Goal: Task Accomplishment & Management: Manage account settings

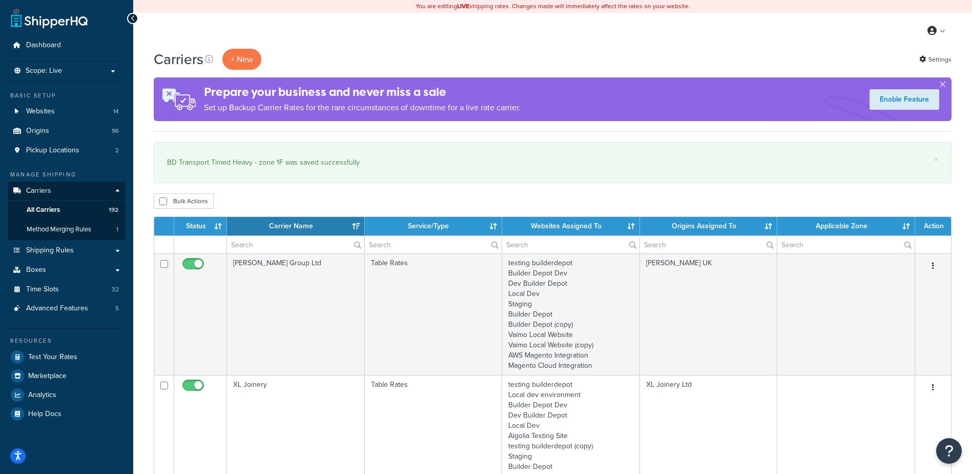
select select "15"
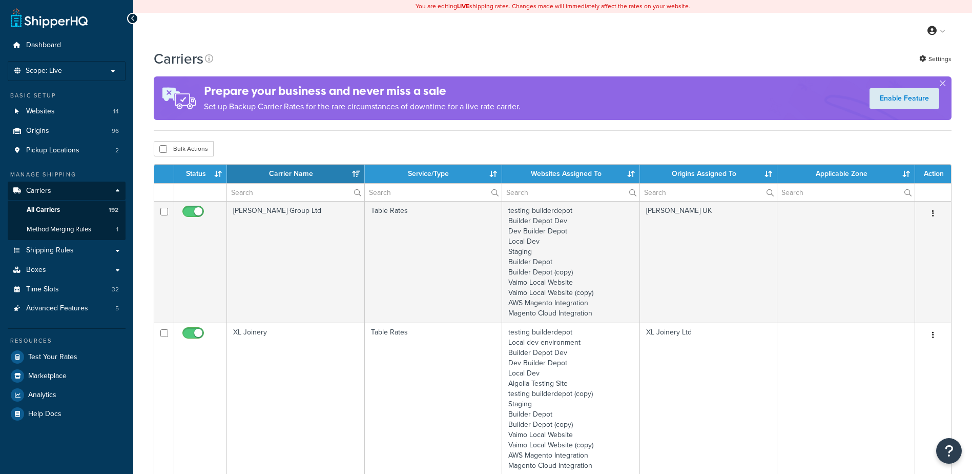
select select "15"
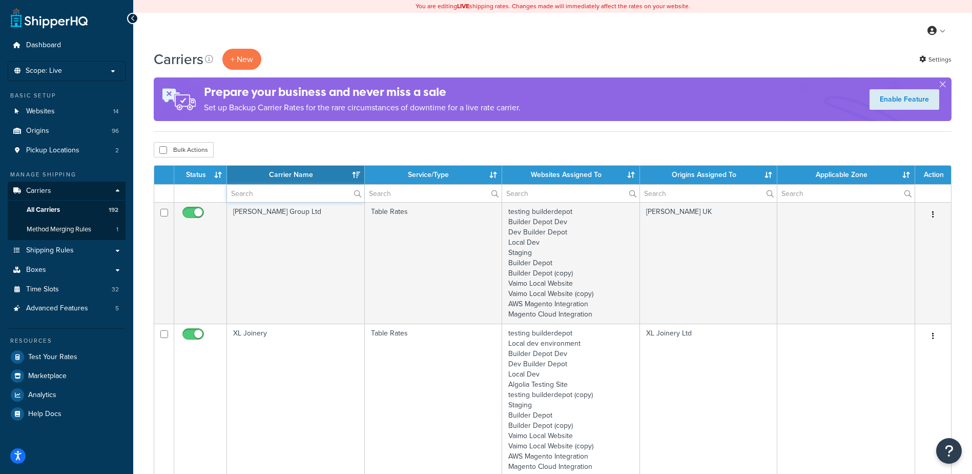
click at [253, 188] on input "text" at bounding box center [295, 192] width 137 height 17
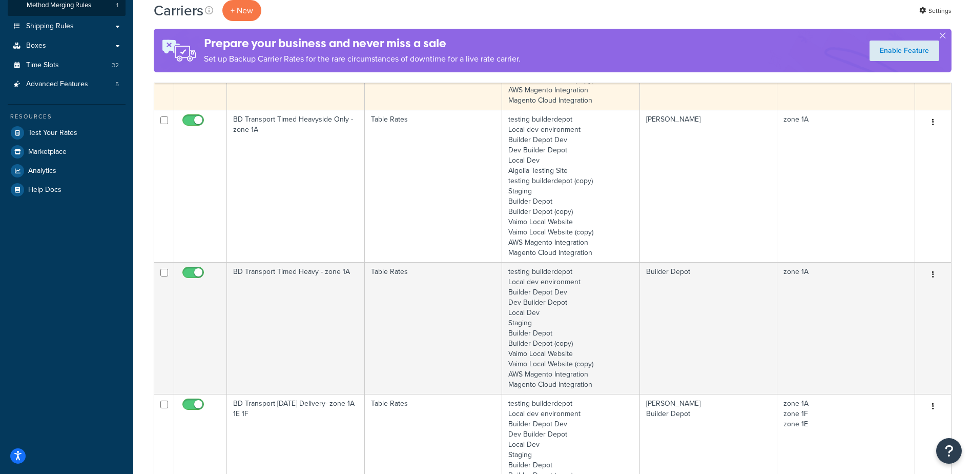
scroll to position [256, 0]
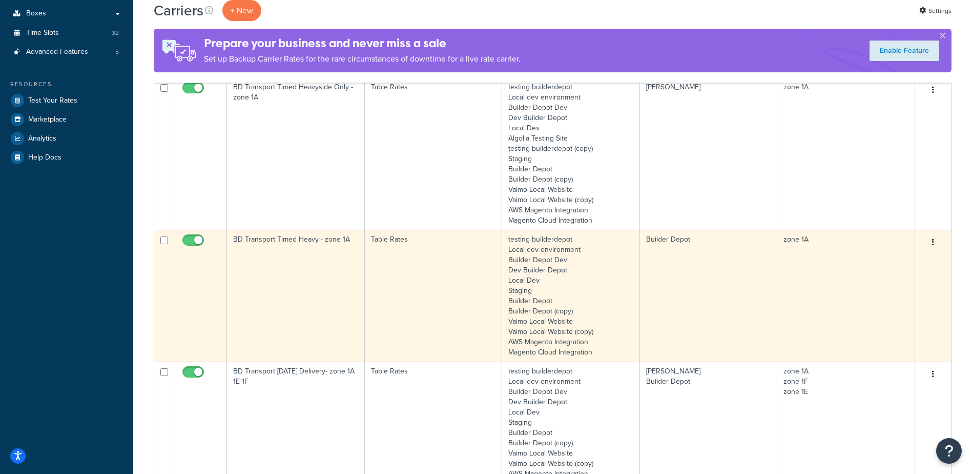
type input "1a"
click at [304, 286] on td "BD Transport Timed Heavy - zone 1A" at bounding box center [296, 296] width 138 height 132
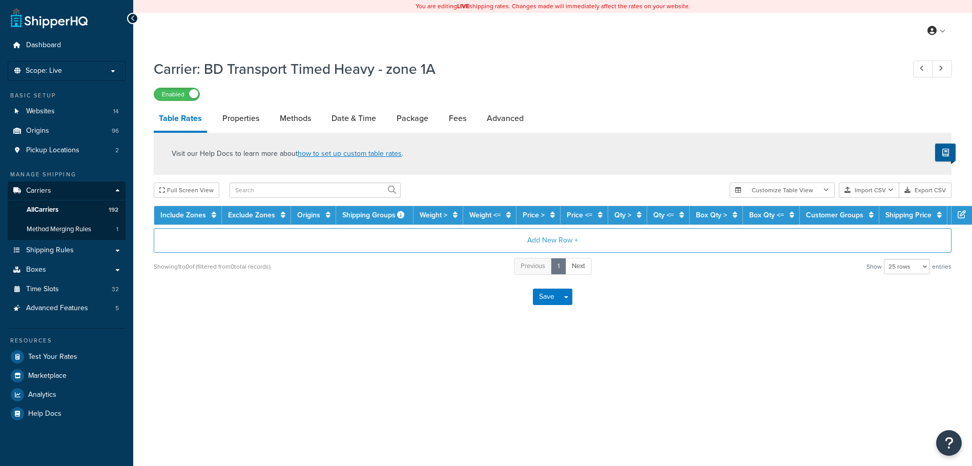
select select "25"
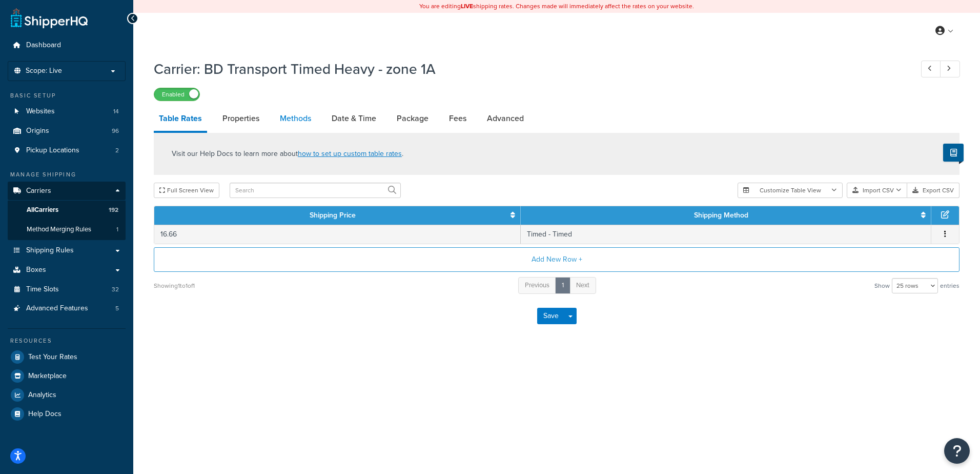
drag, startPoint x: 0, startPoint y: 0, endPoint x: 284, endPoint y: 114, distance: 306.3
click at [284, 114] on link "Methods" at bounding box center [296, 118] width 42 height 25
select select "25"
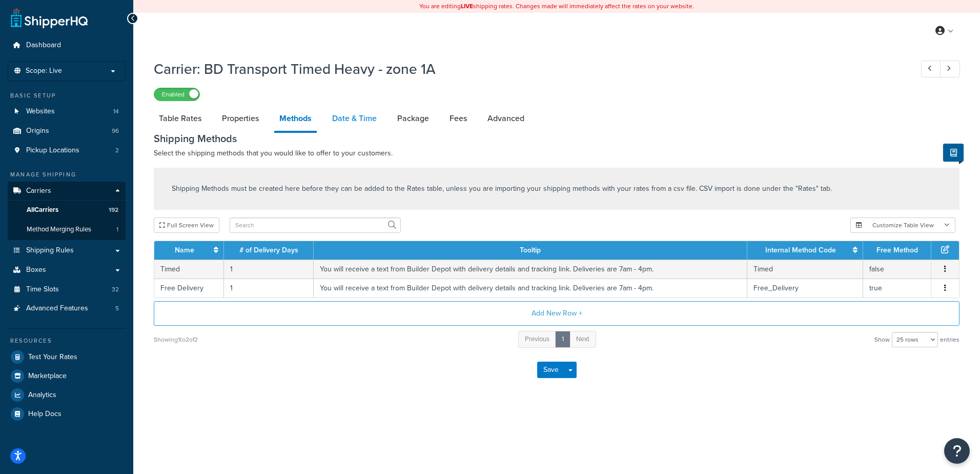
click at [362, 116] on link "Date & Time" at bounding box center [354, 118] width 55 height 25
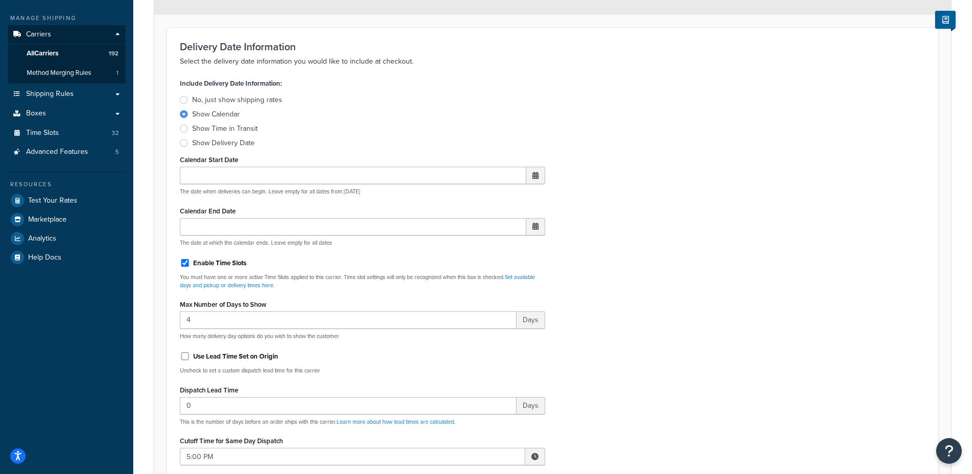
scroll to position [205, 0]
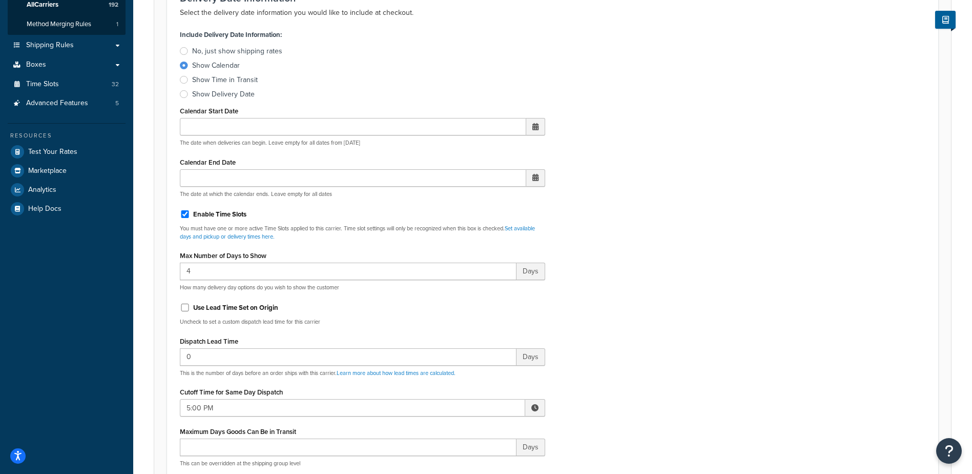
click at [532, 407] on span at bounding box center [534, 407] width 7 height 7
click at [461, 457] on span "▼" at bounding box center [459, 460] width 20 height 20
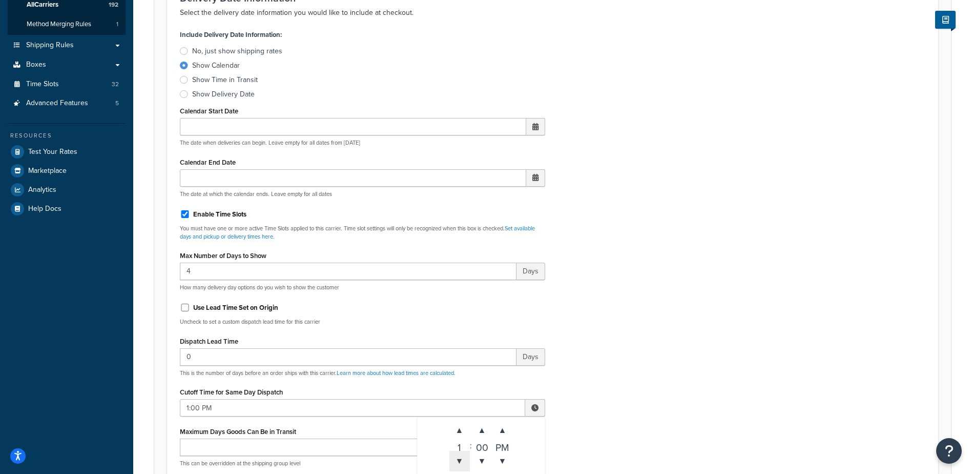
click at [461, 457] on span "▼" at bounding box center [459, 460] width 20 height 20
type input "12:00 PM"
click at [588, 331] on div "Include Delivery Date Information: No, just show shipping rates Show Calendar S…" at bounding box center [552, 268] width 761 height 482
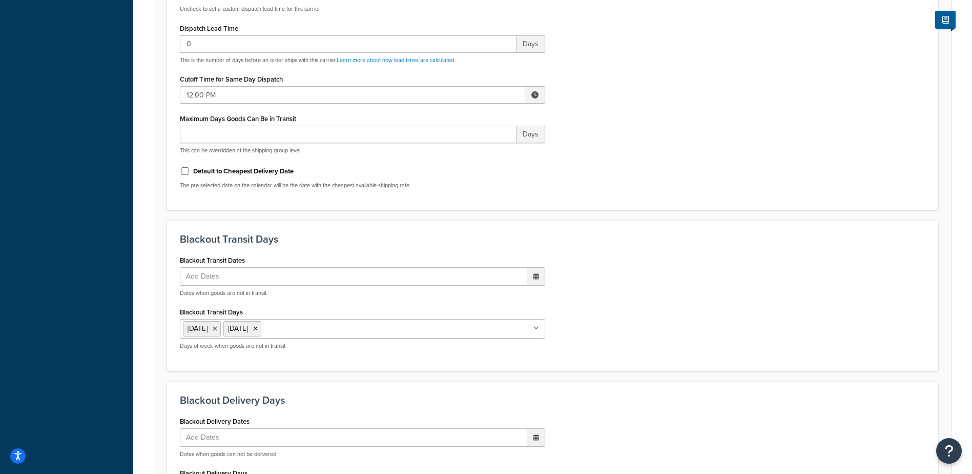
scroll to position [776, 0]
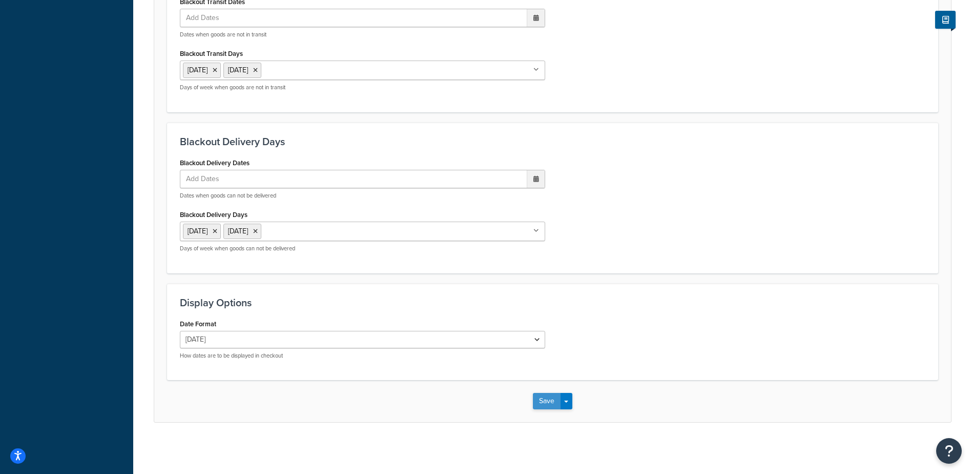
click at [544, 394] on button "Save" at bounding box center [547, 401] width 28 height 16
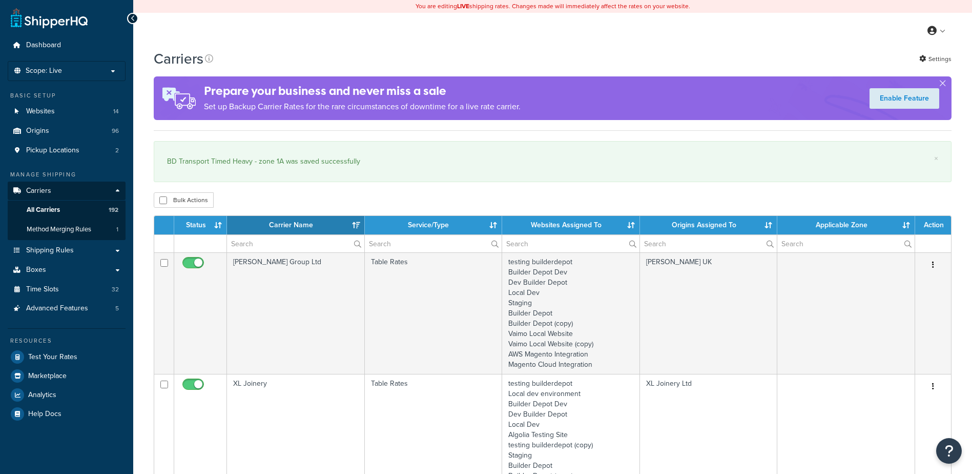
select select "15"
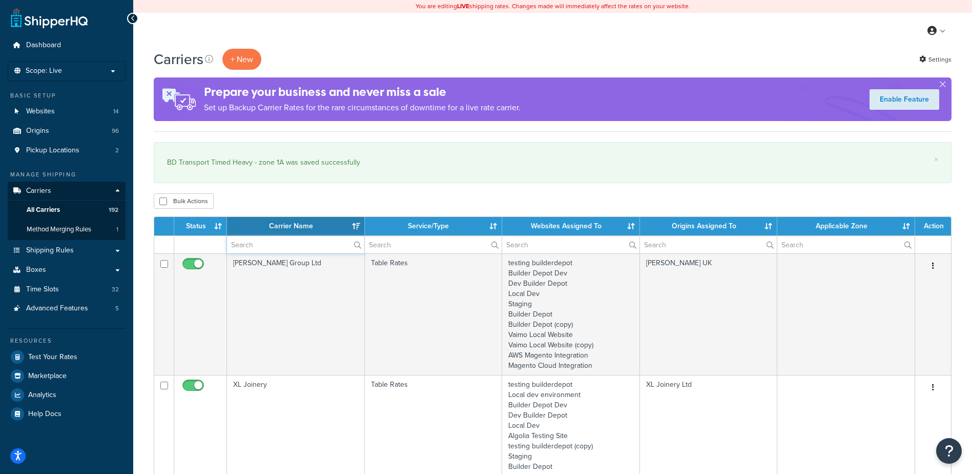
click at [262, 241] on input "text" at bounding box center [295, 244] width 137 height 17
click at [244, 248] on input "text" at bounding box center [295, 244] width 137 height 17
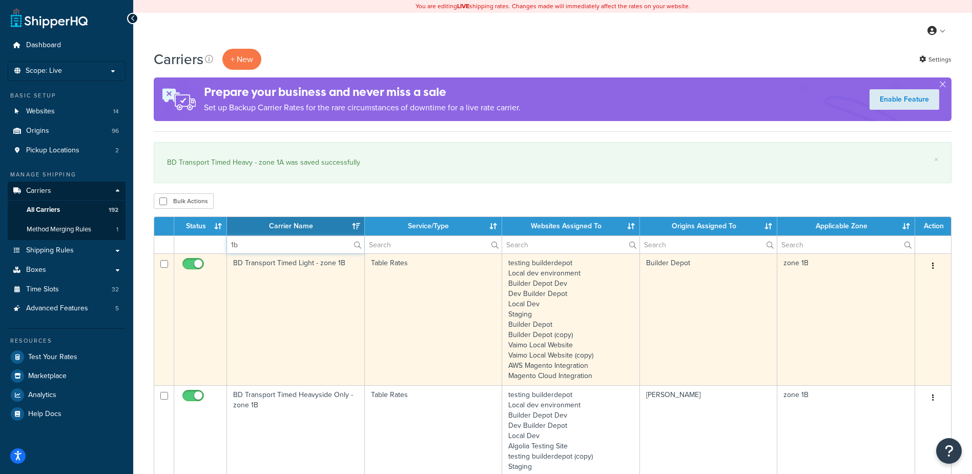
type input "1b"
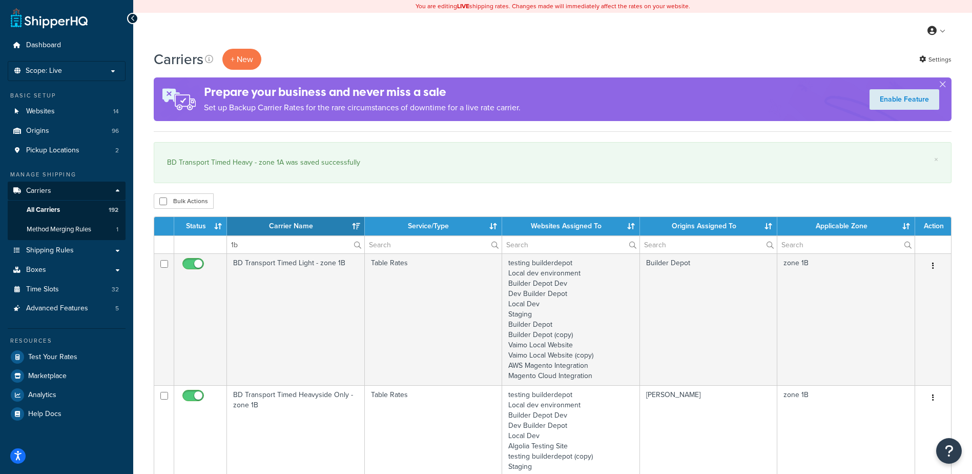
click at [305, 288] on td "BD Transport Timed Light - zone 1B" at bounding box center [296, 319] width 138 height 132
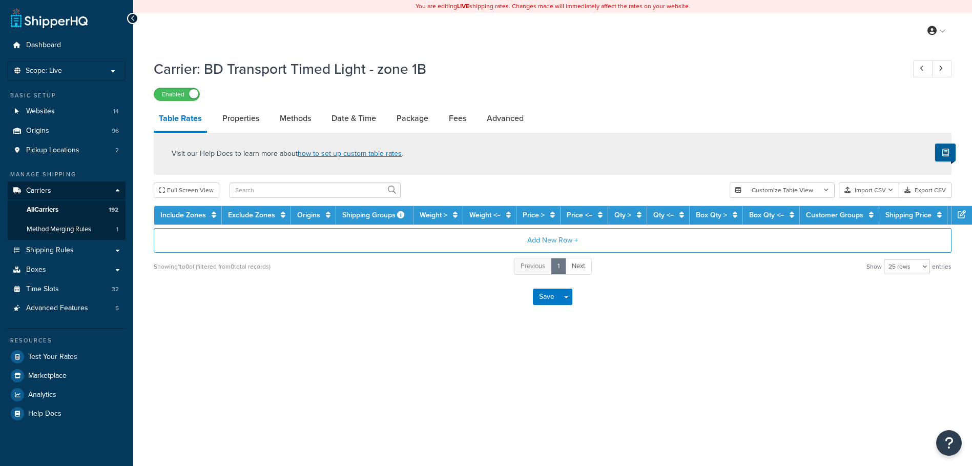
select select "25"
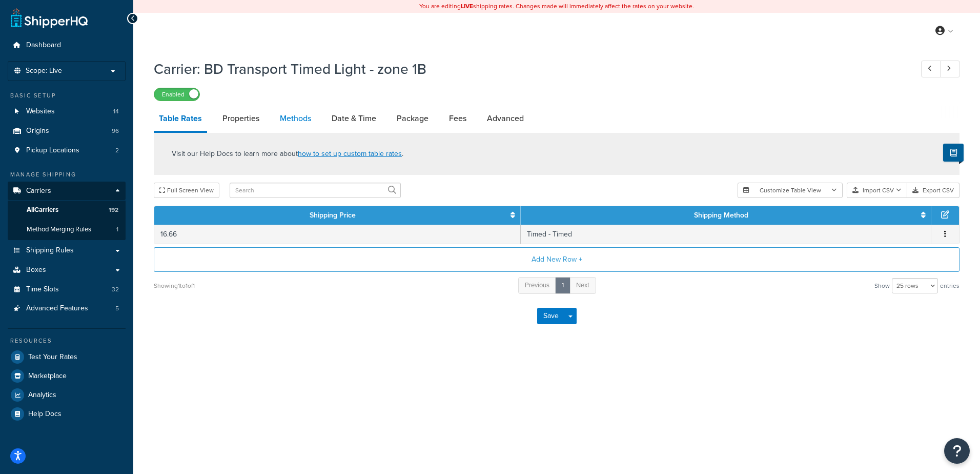
drag, startPoint x: 0, startPoint y: 0, endPoint x: 294, endPoint y: 117, distance: 316.1
click at [294, 117] on link "Methods" at bounding box center [296, 118] width 42 height 25
select select "25"
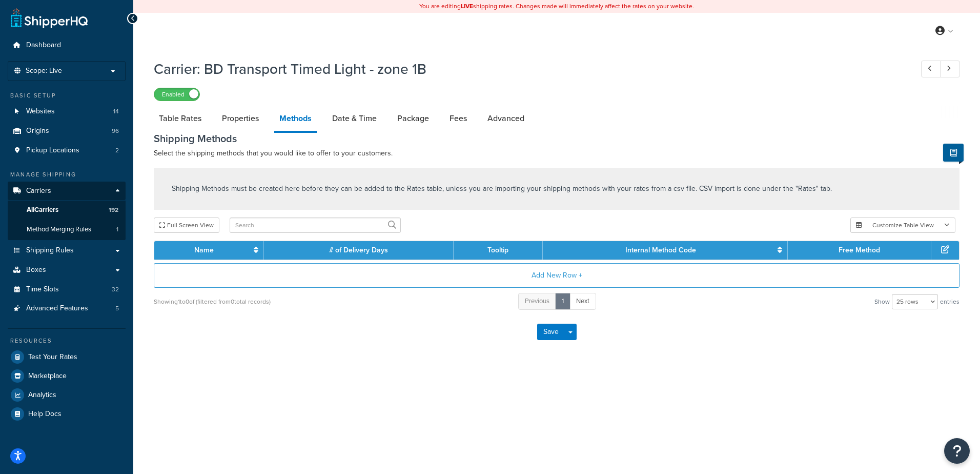
click at [294, 117] on link "Methods" at bounding box center [295, 119] width 43 height 27
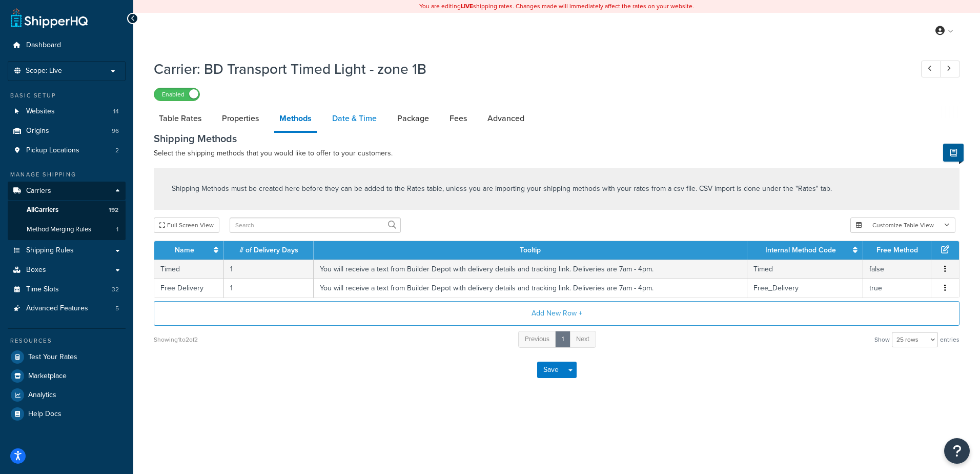
click at [345, 112] on link "Date & Time" at bounding box center [354, 118] width 55 height 25
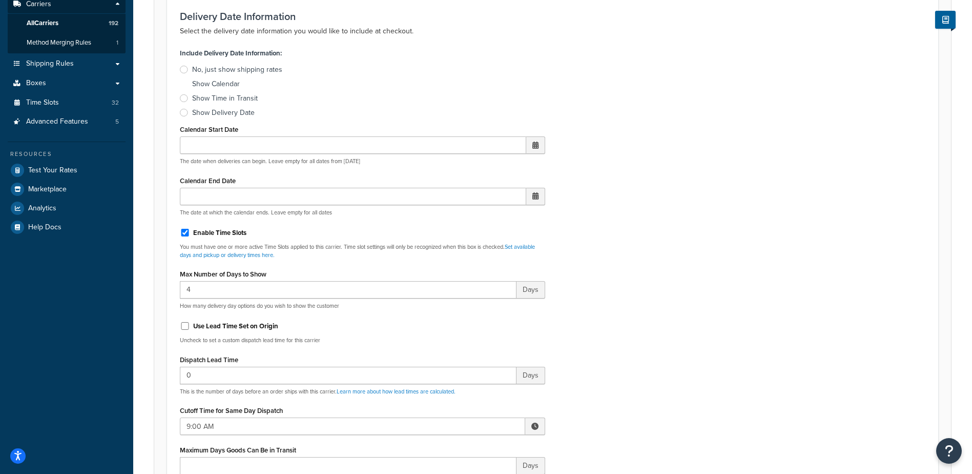
scroll to position [205, 0]
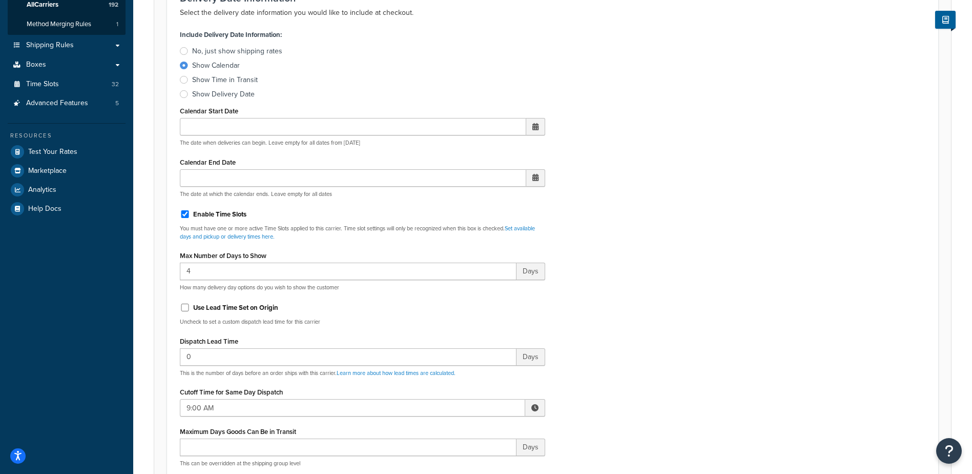
click at [536, 405] on span at bounding box center [534, 407] width 7 height 7
click at [463, 437] on span "▲" at bounding box center [459, 430] width 20 height 20
type input "10:00 AM"
click at [601, 376] on div "Include Delivery Date Information: No, just show shipping rates Show Calendar S…" at bounding box center [552, 268] width 761 height 482
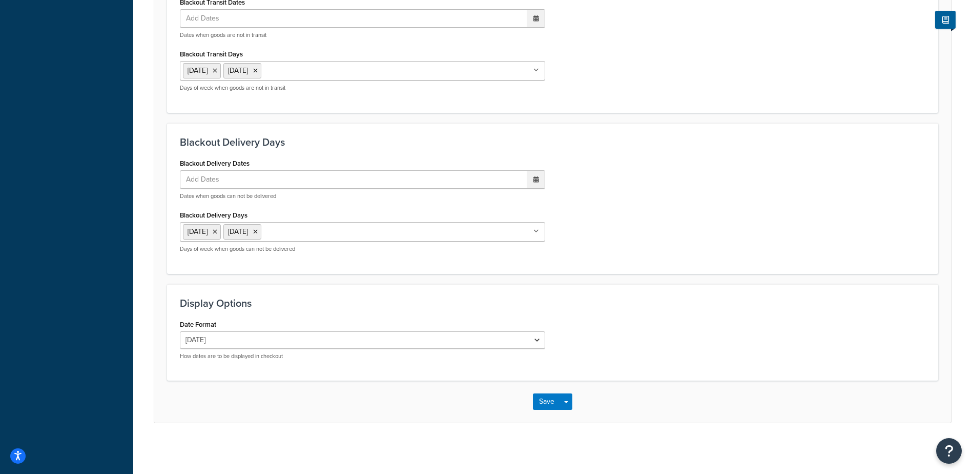
scroll to position [776, 0]
click at [541, 398] on button "Save" at bounding box center [547, 401] width 28 height 16
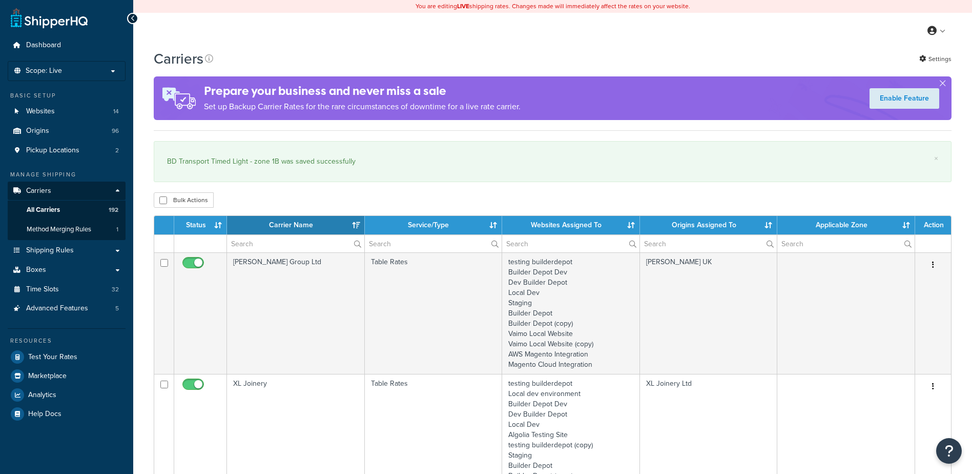
select select "15"
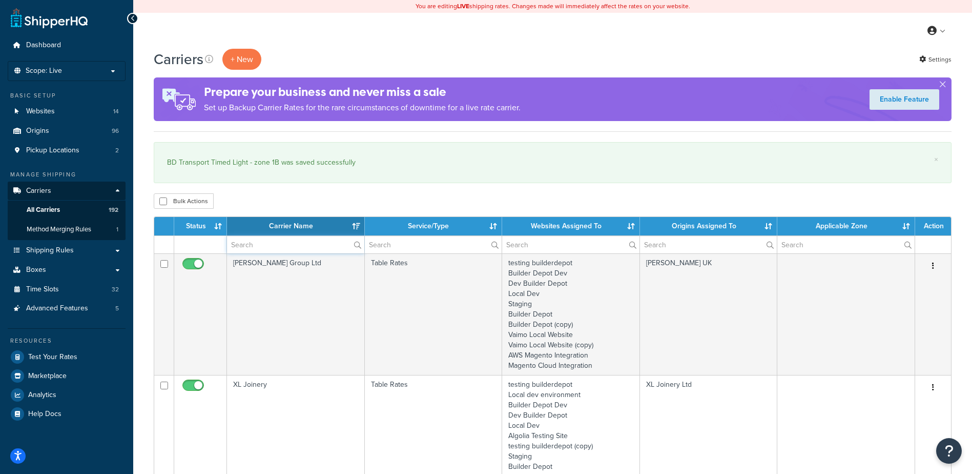
click at [250, 247] on input "text" at bounding box center [295, 244] width 137 height 17
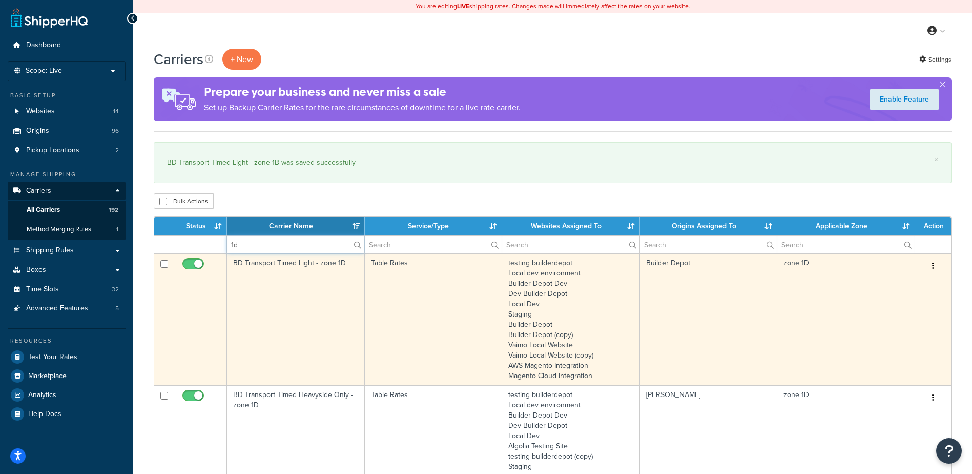
type input "1d"
click at [310, 295] on td "BD Transport Timed Light - zone 1D" at bounding box center [296, 319] width 138 height 132
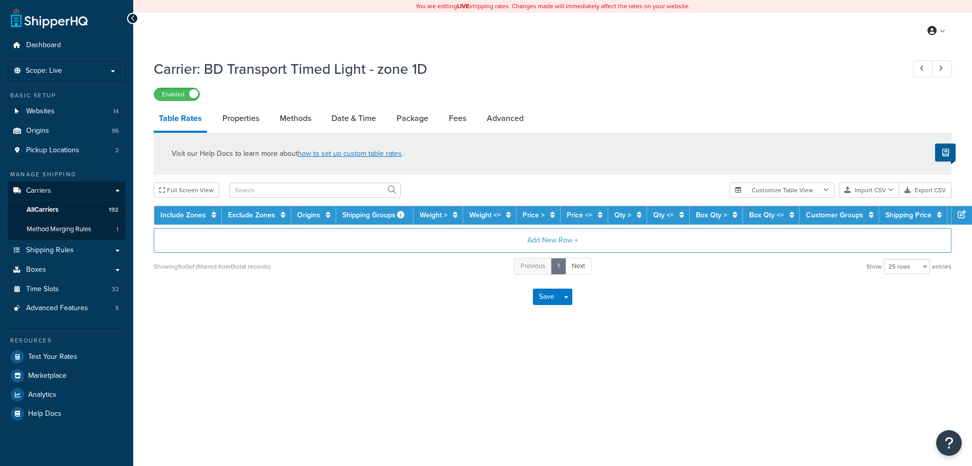
select select "25"
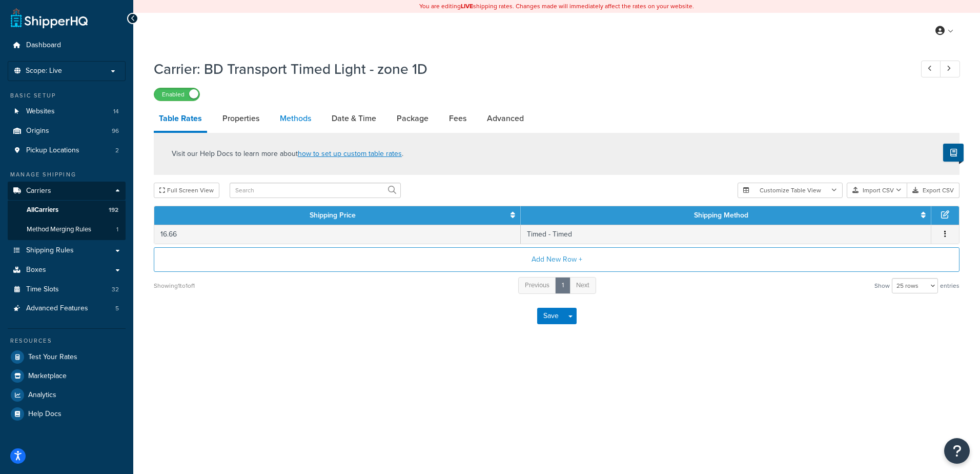
drag, startPoint x: 0, startPoint y: 0, endPoint x: 285, endPoint y: 122, distance: 310.0
click at [285, 122] on link "Methods" at bounding box center [296, 118] width 42 height 25
select select "25"
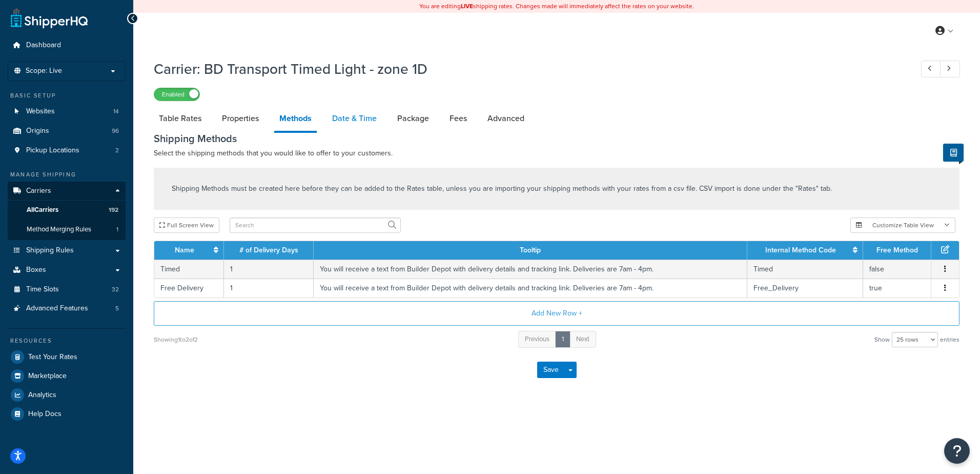
click at [345, 122] on link "Date & Time" at bounding box center [354, 118] width 55 height 25
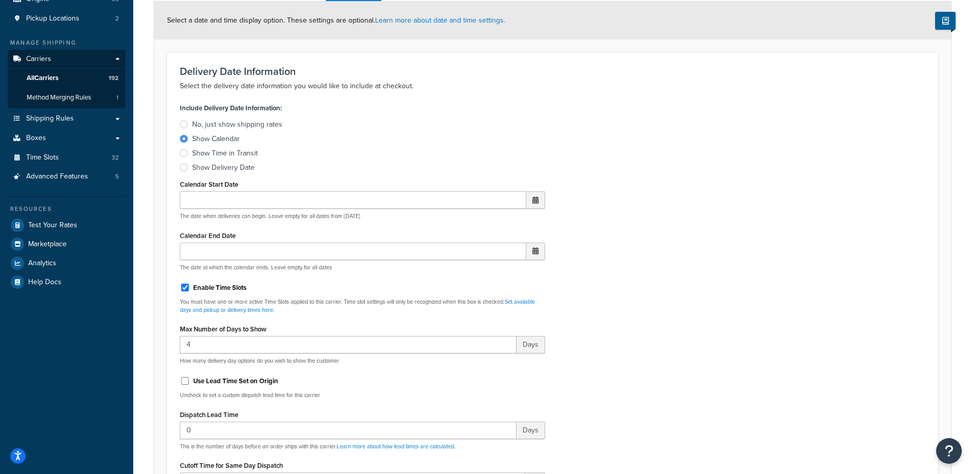
scroll to position [307, 0]
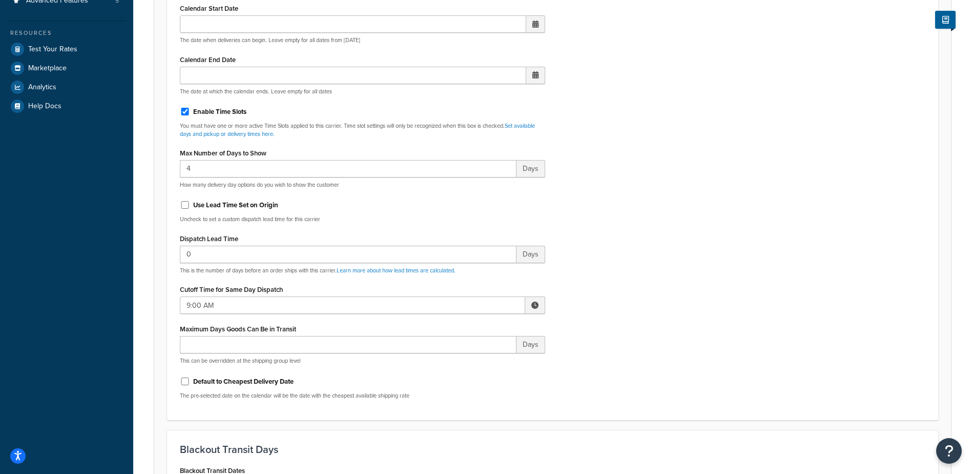
click at [538, 306] on span at bounding box center [534, 304] width 7 height 7
click at [468, 325] on span "▲" at bounding box center [459, 327] width 20 height 20
type input "10:00 AM"
click at [592, 303] on div "Include Delivery Date Information: No, just show shipping rates Show Calendar S…" at bounding box center [552, 166] width 761 height 482
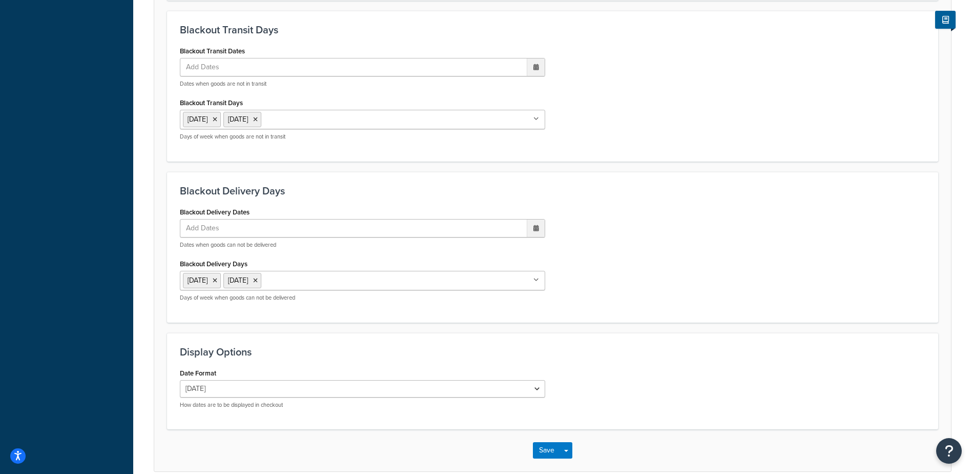
scroll to position [776, 0]
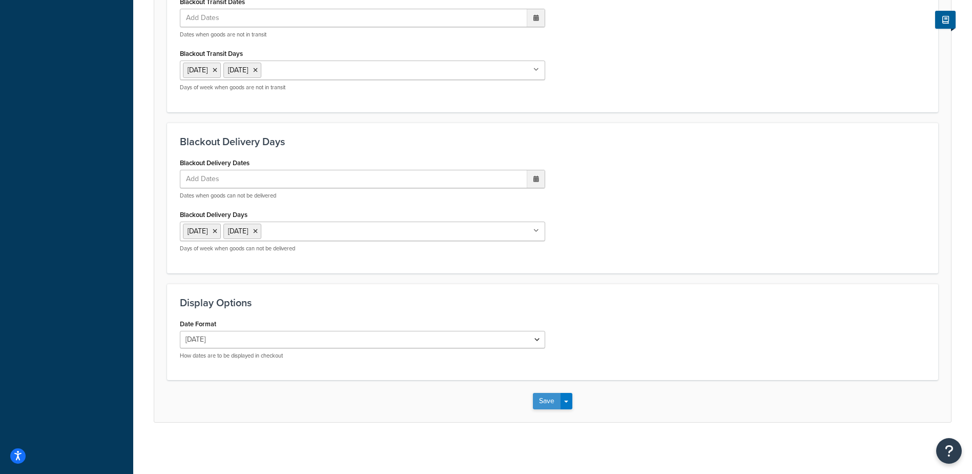
click at [551, 402] on button "Save" at bounding box center [547, 401] width 28 height 16
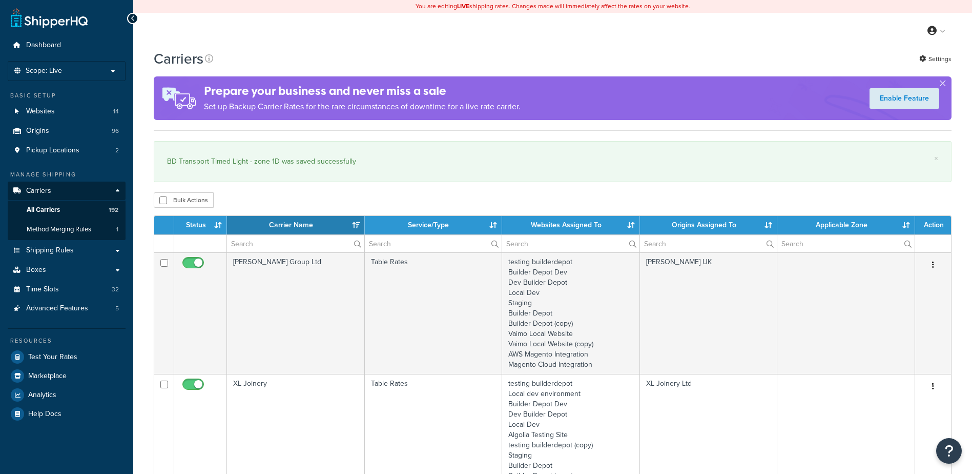
select select "15"
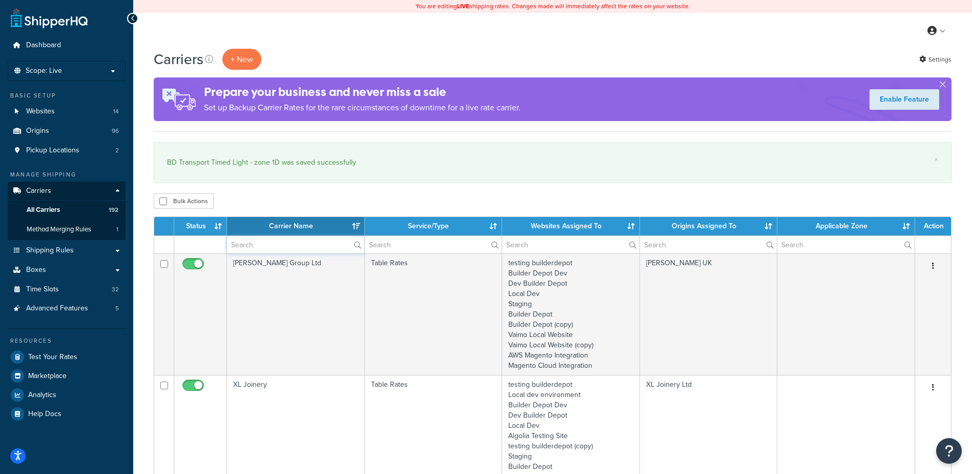
click at [291, 241] on input "text" at bounding box center [295, 244] width 137 height 17
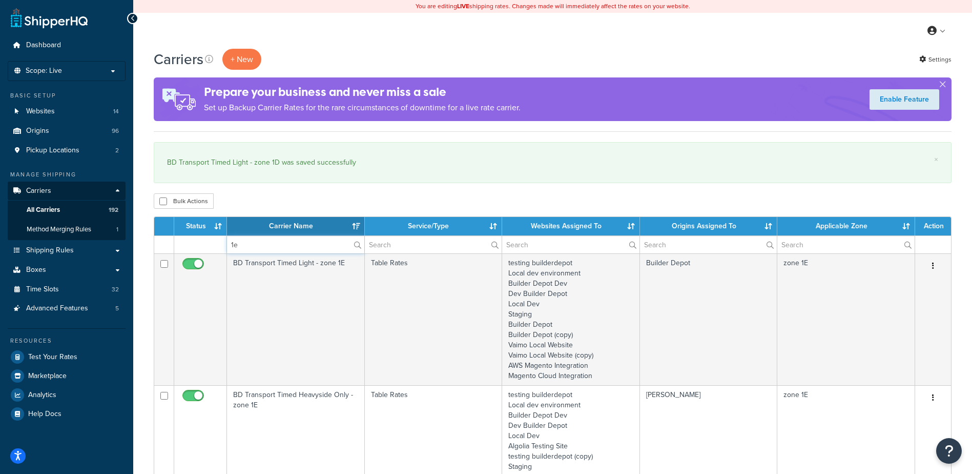
type input "1e"
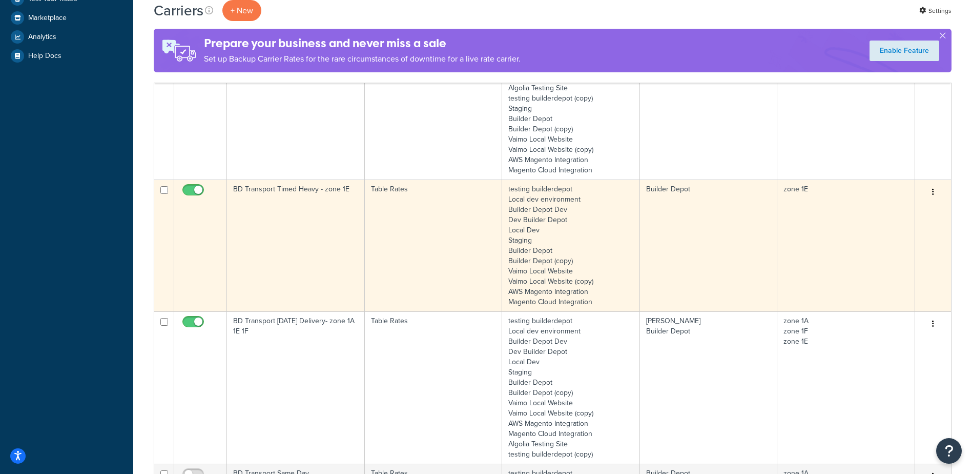
scroll to position [359, 0]
click at [302, 220] on td "BD Transport Timed Heavy - zone 1E" at bounding box center [296, 244] width 138 height 132
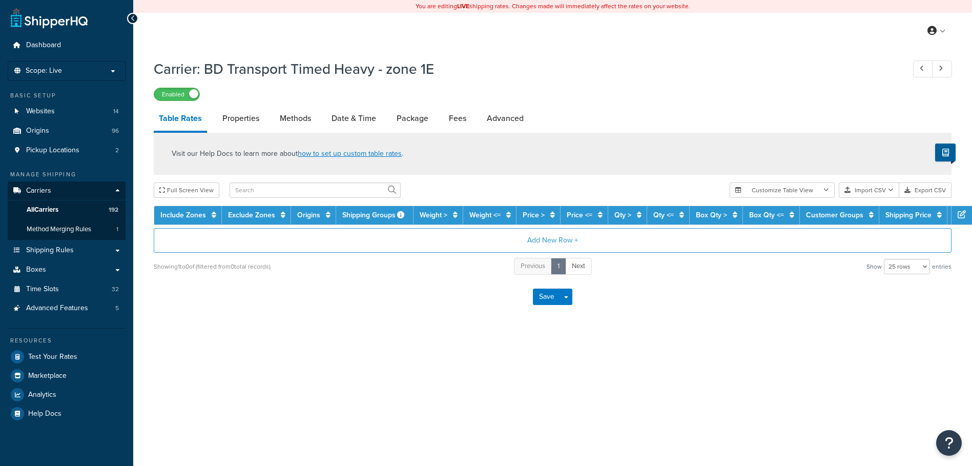
select select "25"
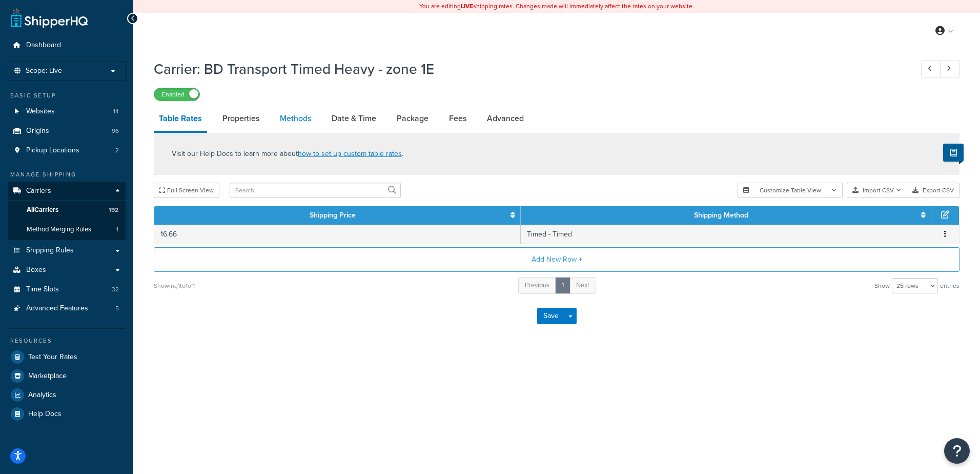
drag, startPoint x: 0, startPoint y: 0, endPoint x: 291, endPoint y: 119, distance: 314.0
click at [291, 119] on link "Methods" at bounding box center [296, 118] width 42 height 25
select select "25"
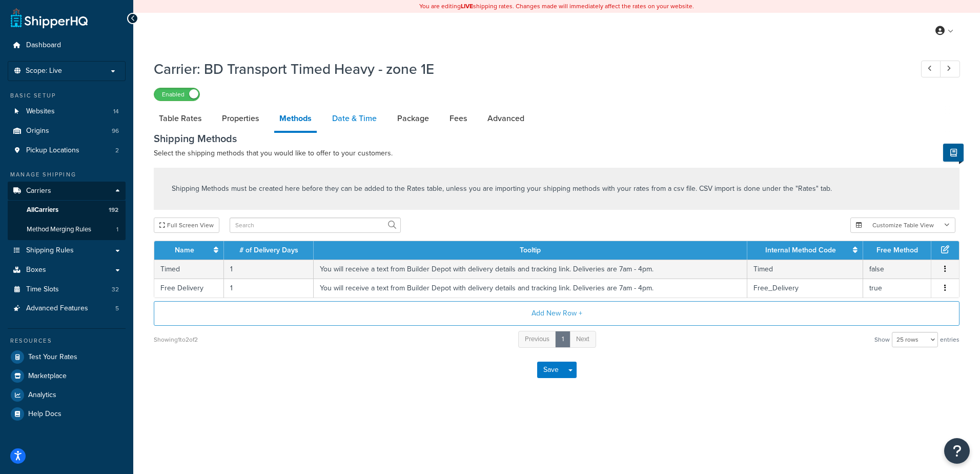
click at [344, 117] on link "Date & Time" at bounding box center [354, 118] width 55 height 25
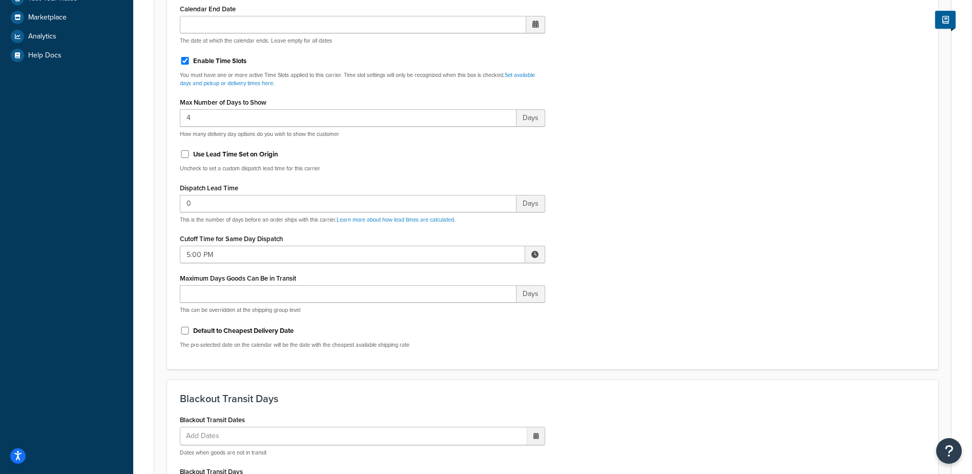
scroll to position [359, 0]
click at [537, 253] on span at bounding box center [534, 253] width 7 height 7
click at [463, 313] on span "▼" at bounding box center [459, 307] width 20 height 20
click at [463, 312] on span "▼" at bounding box center [459, 307] width 20 height 20
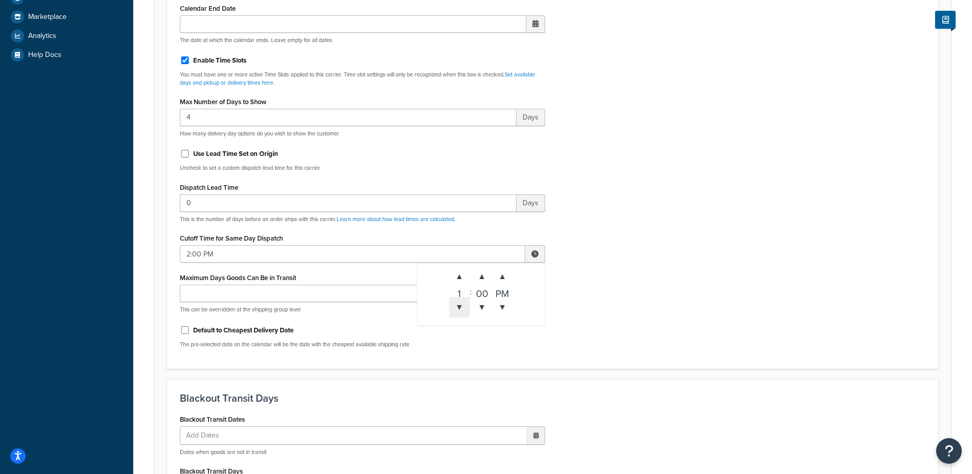
click at [463, 313] on span "▼" at bounding box center [459, 307] width 20 height 20
type input "12:00 PM"
click at [647, 267] on div "Include Delivery Date Information: No, just show shipping rates Show Calendar S…" at bounding box center [552, 114] width 761 height 482
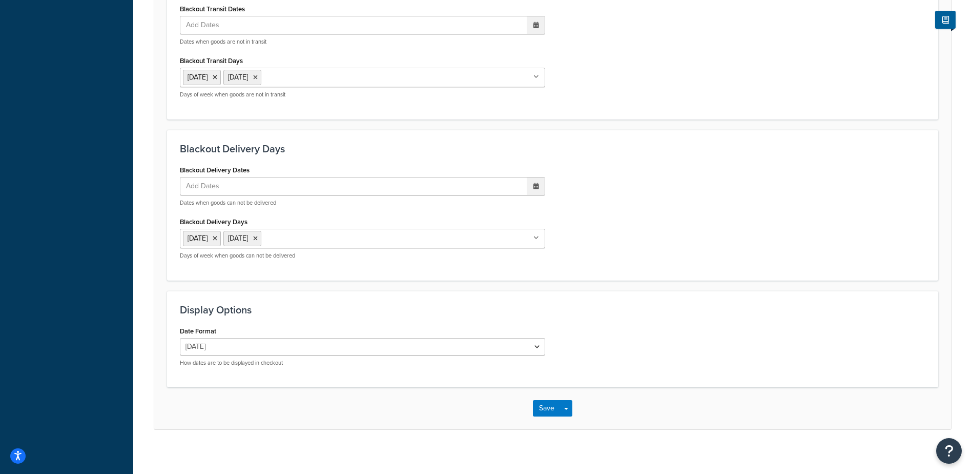
scroll to position [776, 0]
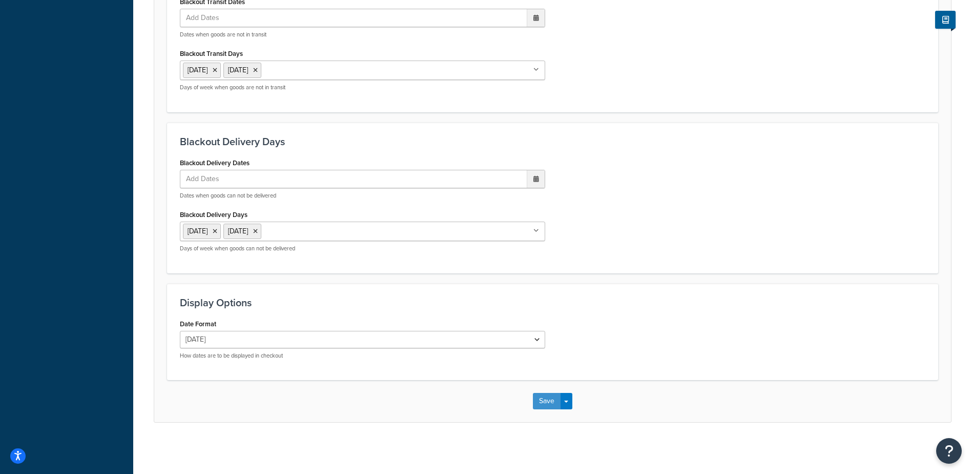
click at [545, 399] on button "Save" at bounding box center [547, 401] width 28 height 16
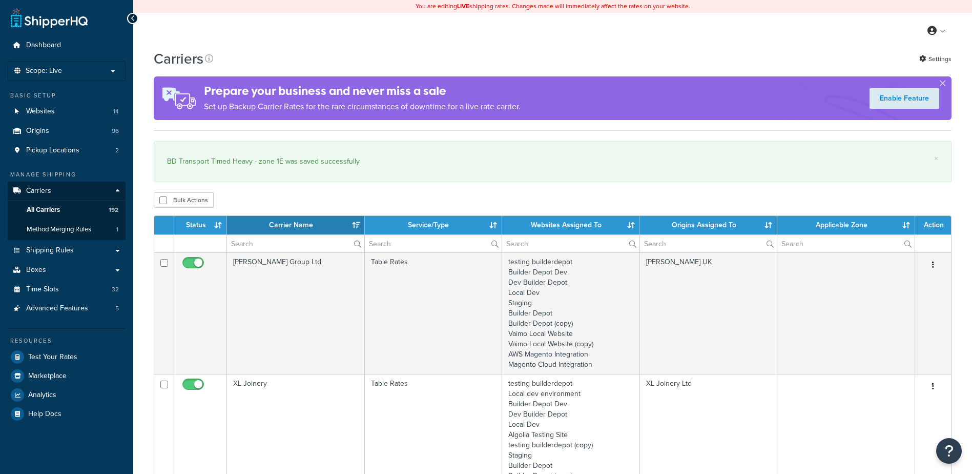
select select "15"
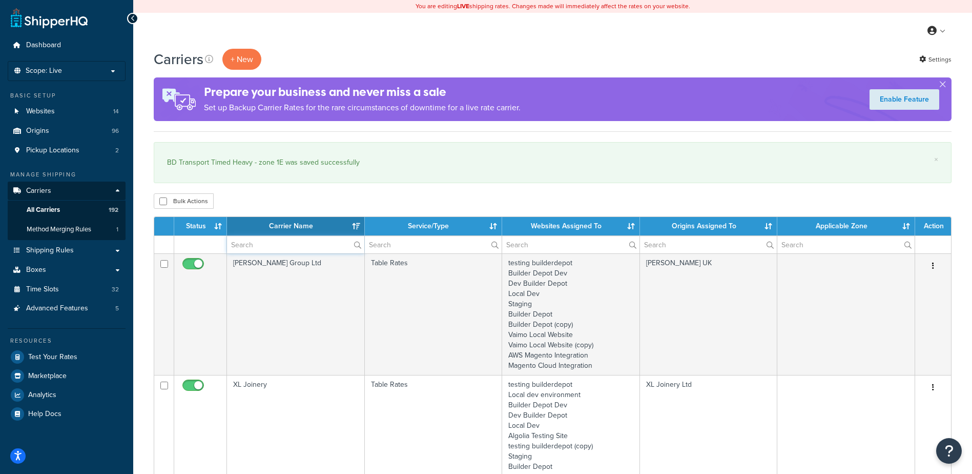
click at [258, 245] on input "text" at bounding box center [295, 244] width 137 height 17
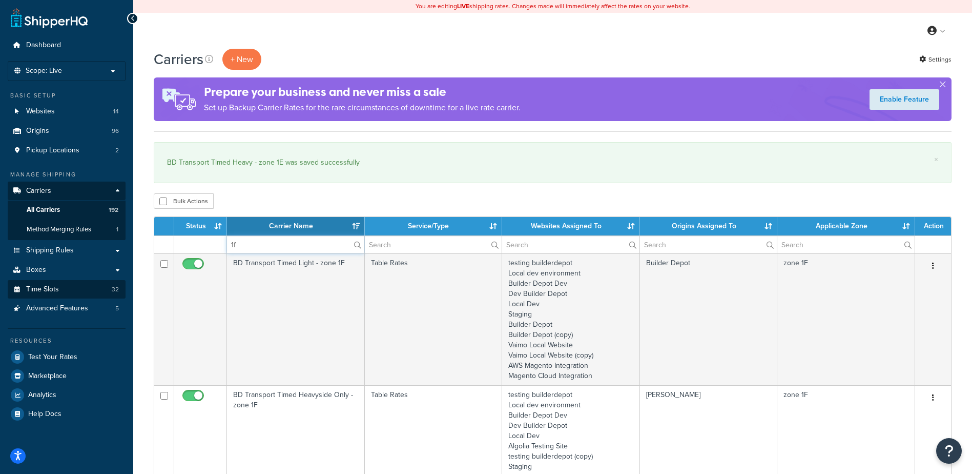
type input "1f"
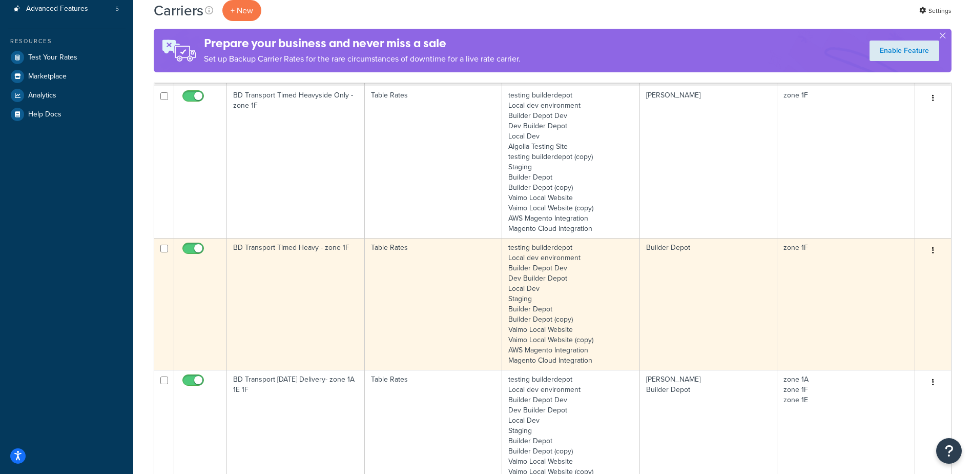
scroll to position [307, 0]
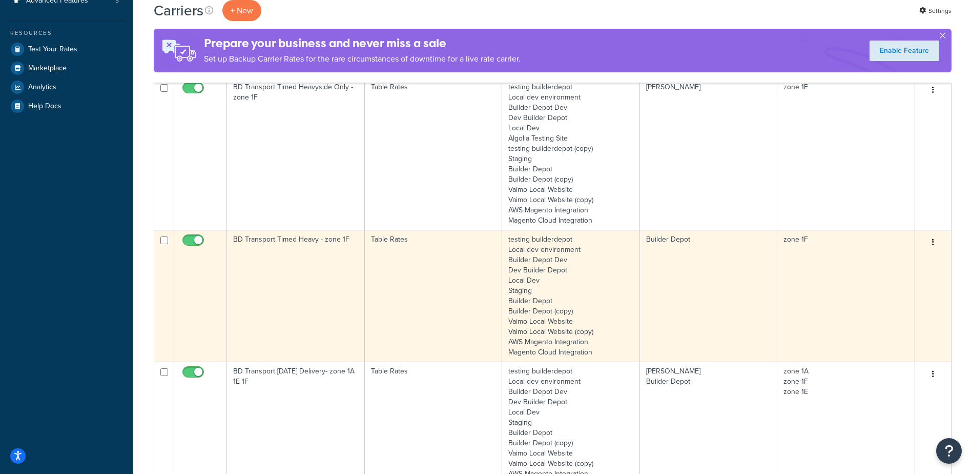
click at [283, 263] on td "BD Transport Timed Heavy - zone 1F" at bounding box center [296, 296] width 138 height 132
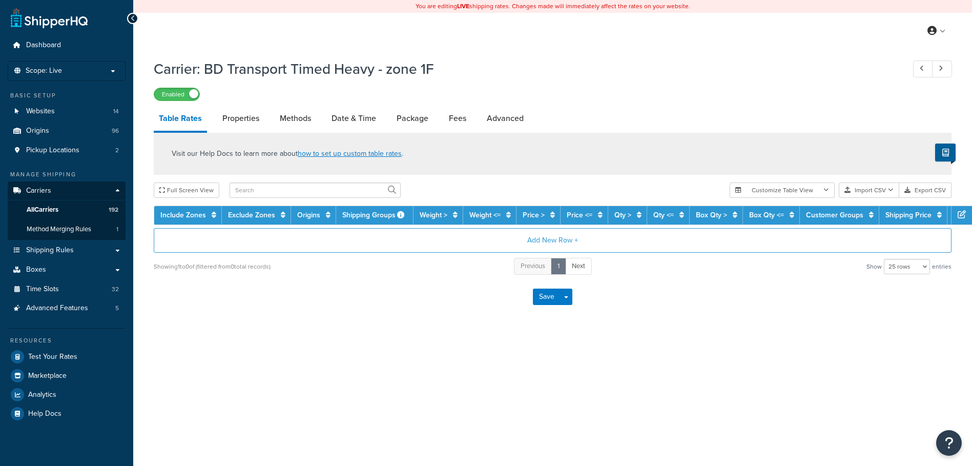
select select "25"
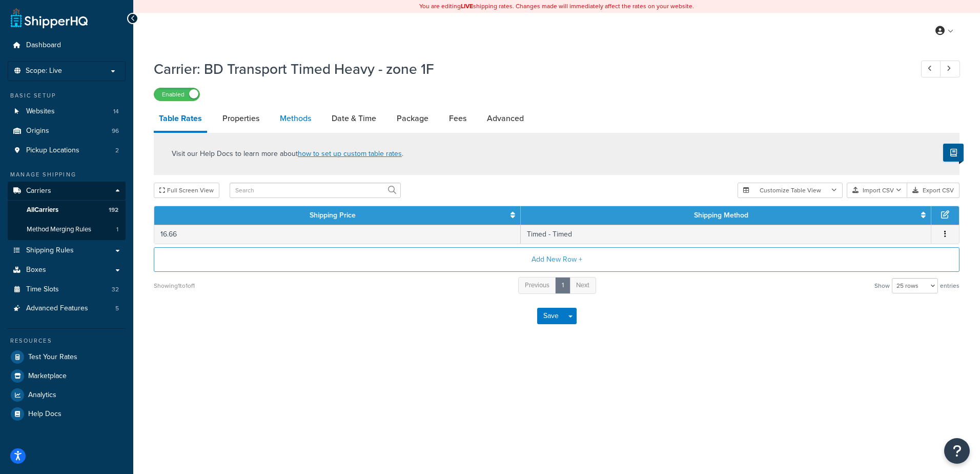
drag, startPoint x: 0, startPoint y: 0, endPoint x: 295, endPoint y: 117, distance: 317.2
click at [295, 117] on link "Methods" at bounding box center [296, 118] width 42 height 25
select select "25"
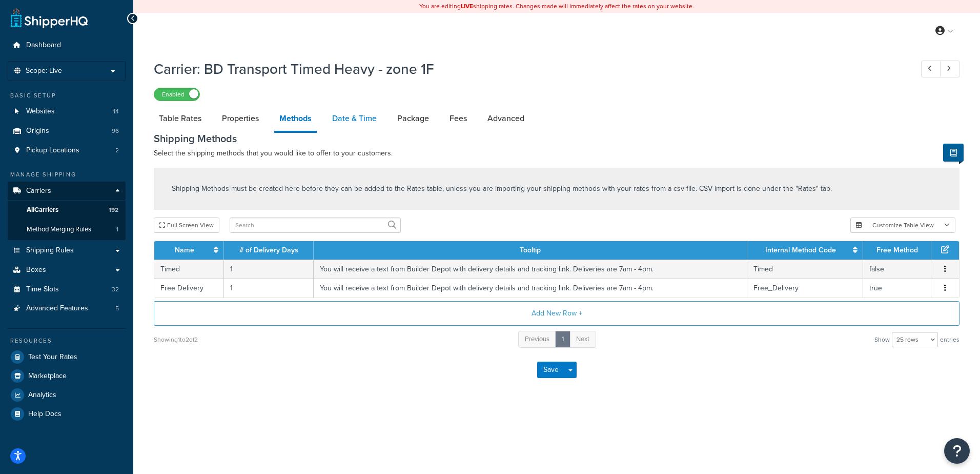
click at [362, 111] on link "Date & Time" at bounding box center [354, 118] width 55 height 25
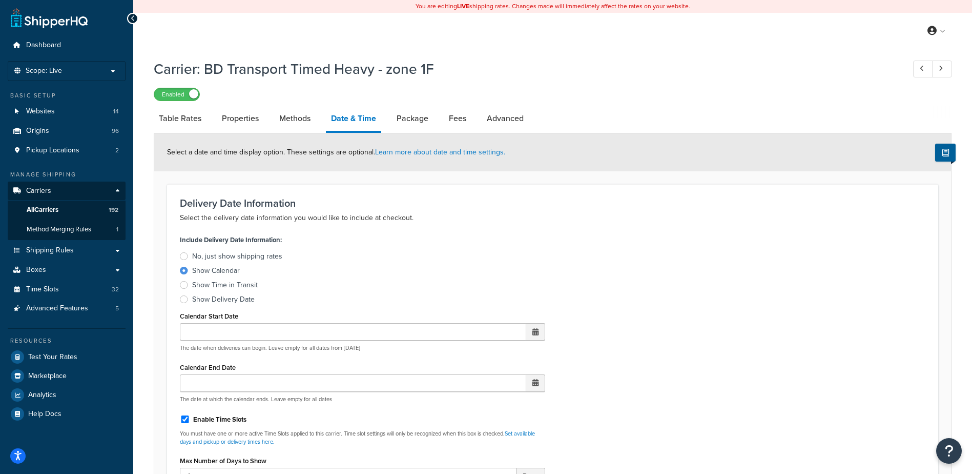
scroll to position [359, 0]
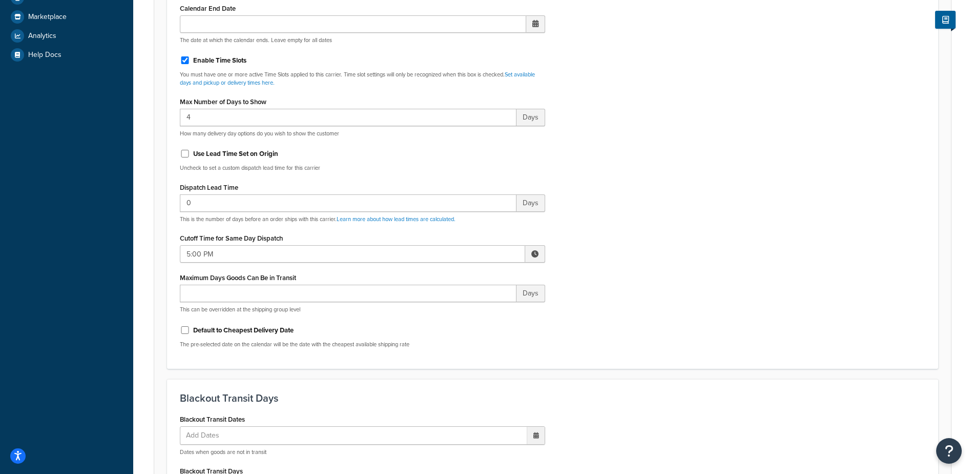
click at [535, 252] on span at bounding box center [534, 253] width 7 height 7
click at [460, 311] on span "▼" at bounding box center [459, 307] width 20 height 20
click at [460, 312] on span "▼" at bounding box center [459, 307] width 20 height 20
click at [460, 311] on span "▼" at bounding box center [459, 307] width 20 height 20
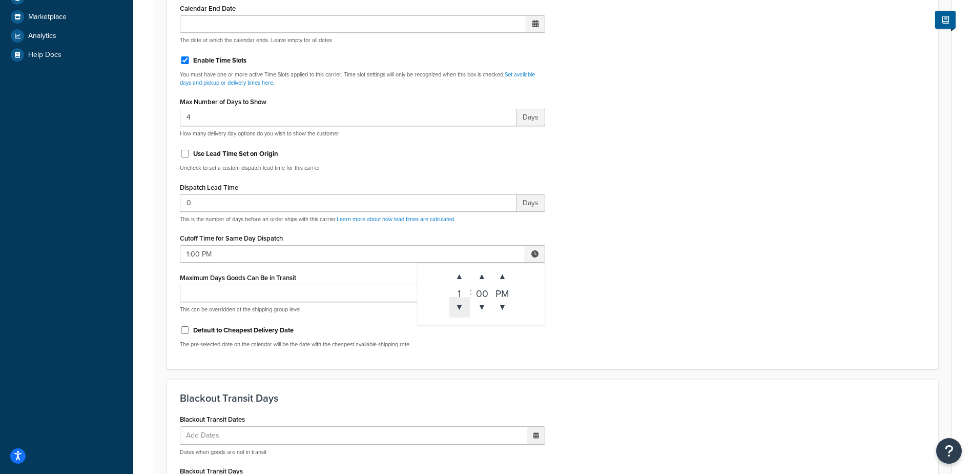
click at [460, 312] on span "▼" at bounding box center [459, 307] width 20 height 20
type input "12:00 PM"
click at [638, 217] on div "Include Delivery Date Information: No, just show shipping rates Show Calendar S…" at bounding box center [552, 114] width 761 height 482
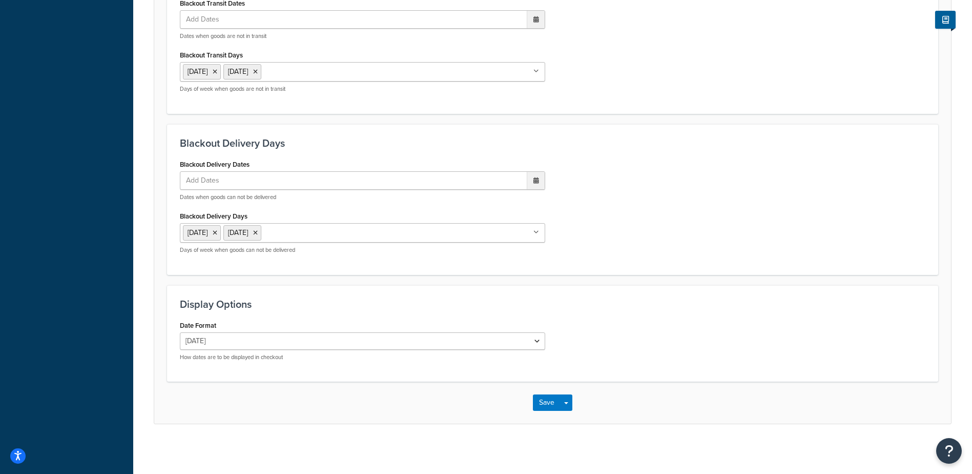
scroll to position [776, 0]
click at [538, 395] on button "Save" at bounding box center [547, 401] width 28 height 16
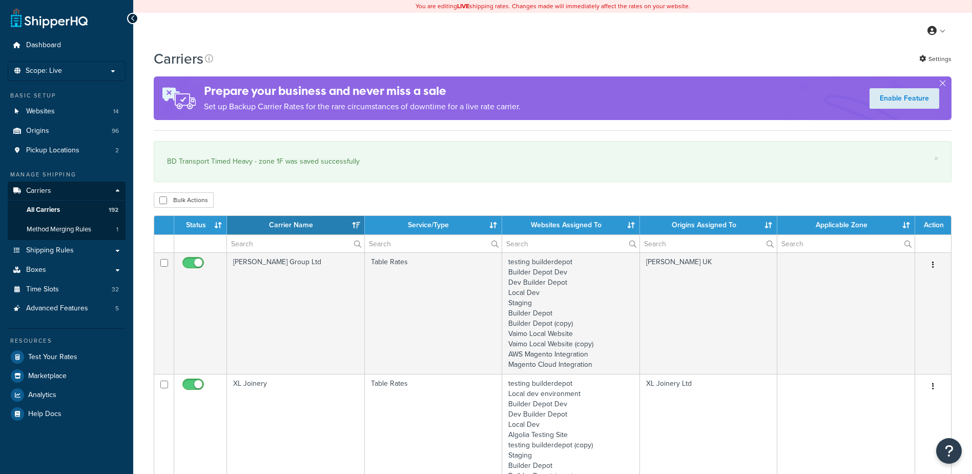
select select "15"
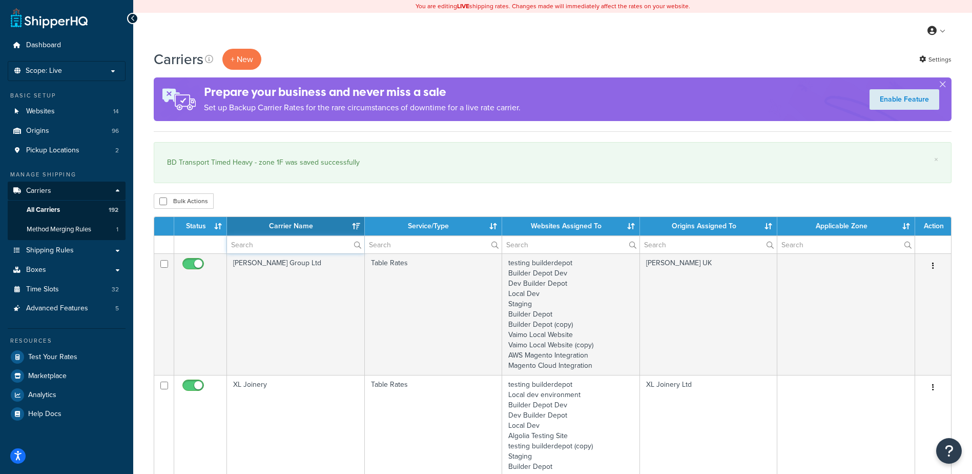
click at [232, 240] on input "text" at bounding box center [295, 244] width 137 height 17
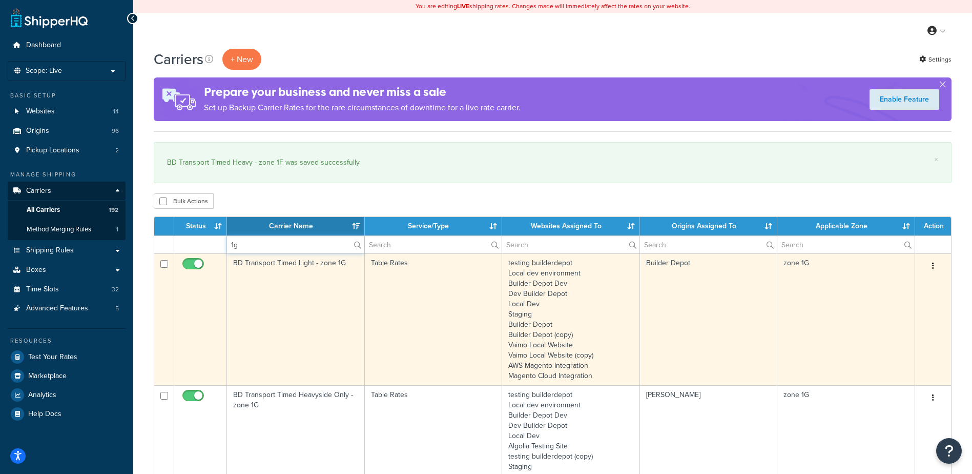
type input "1g"
click at [304, 312] on td "BD Transport Timed Light - zone 1G" at bounding box center [296, 319] width 138 height 132
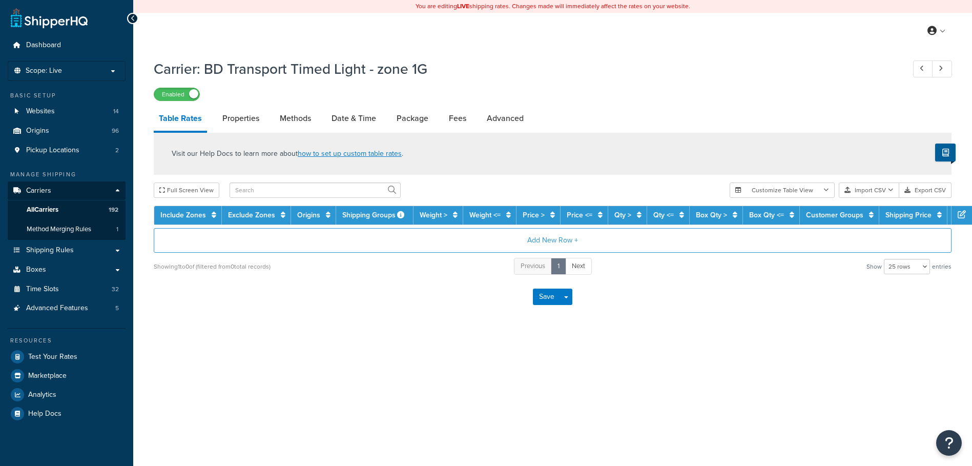
select select "25"
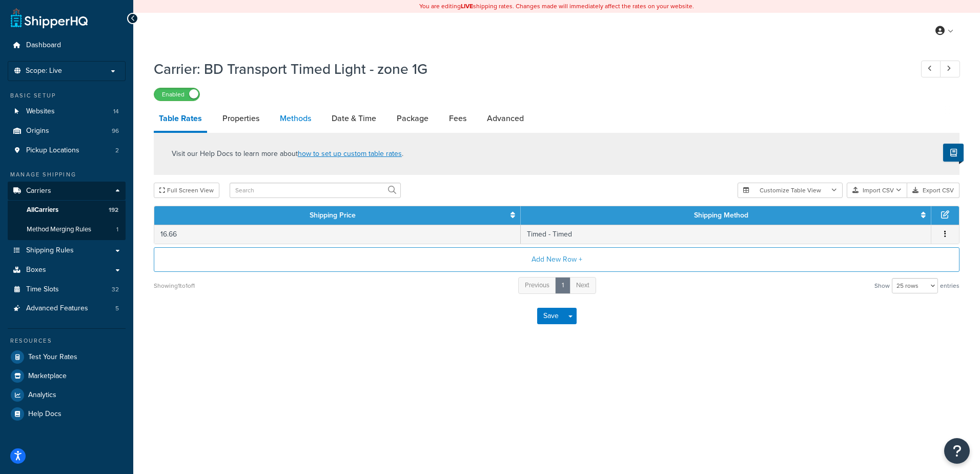
click at [286, 115] on link "Methods" at bounding box center [296, 118] width 42 height 25
select select "25"
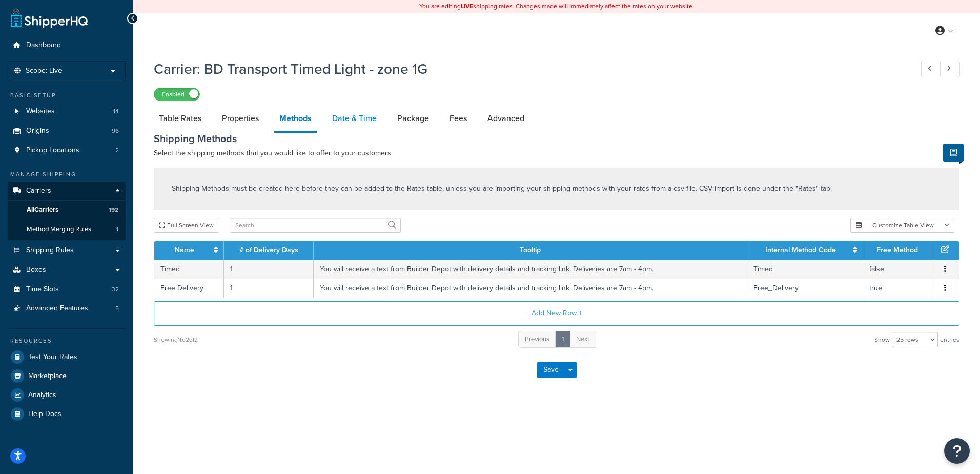
click at [361, 119] on link "Date & Time" at bounding box center [354, 118] width 55 height 25
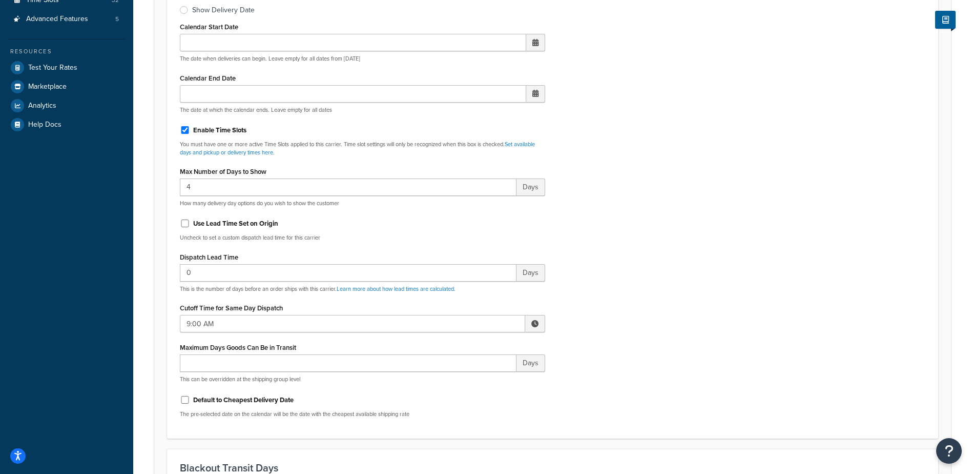
scroll to position [307, 0]
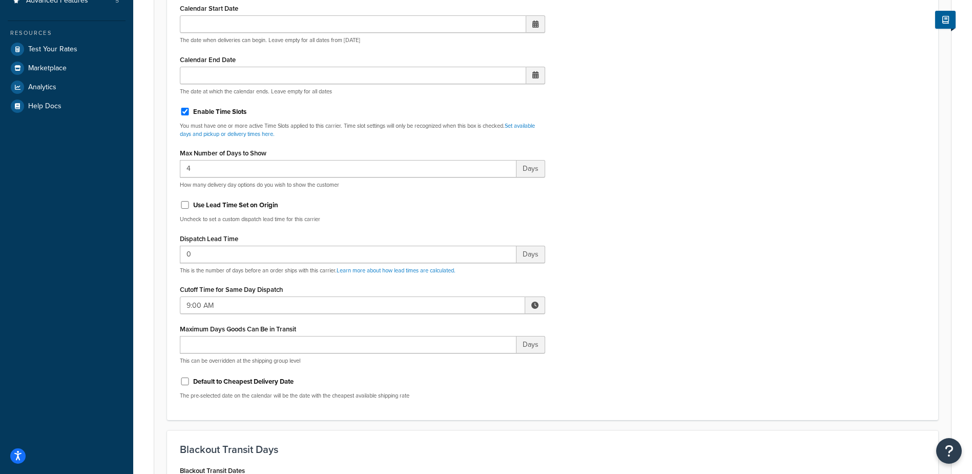
click at [538, 309] on span at bounding box center [535, 304] width 20 height 17
click at [461, 332] on span "▲" at bounding box center [459, 327] width 20 height 20
type input "10:00 AM"
click at [697, 259] on div "Include Delivery Date Information: No, just show shipping rates Show Calendar S…" at bounding box center [552, 166] width 761 height 482
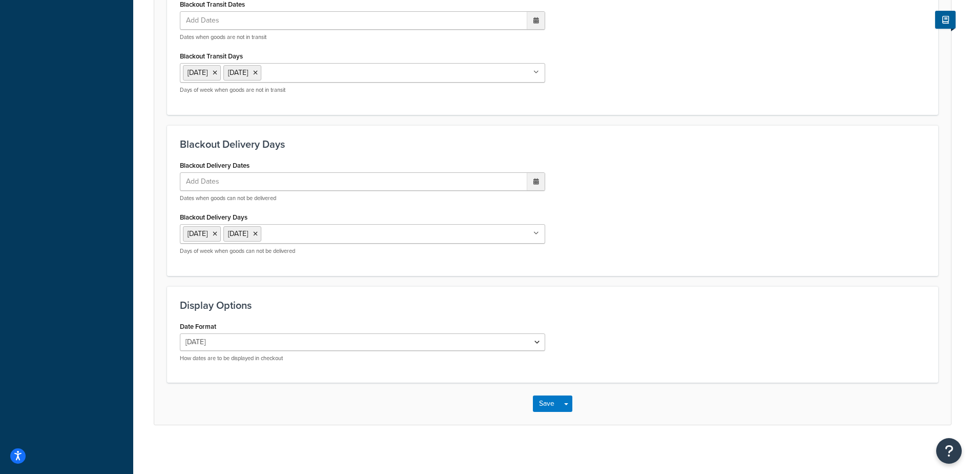
scroll to position [776, 0]
click at [535, 396] on button "Save" at bounding box center [547, 401] width 28 height 16
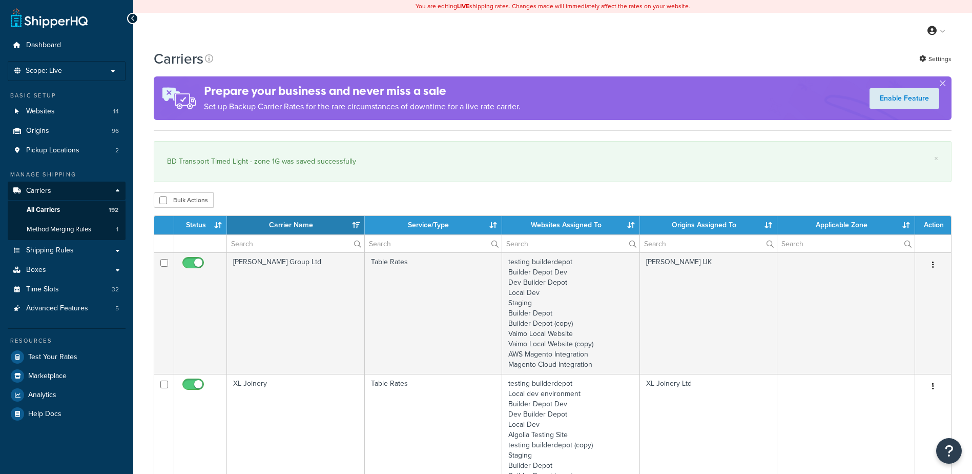
select select "15"
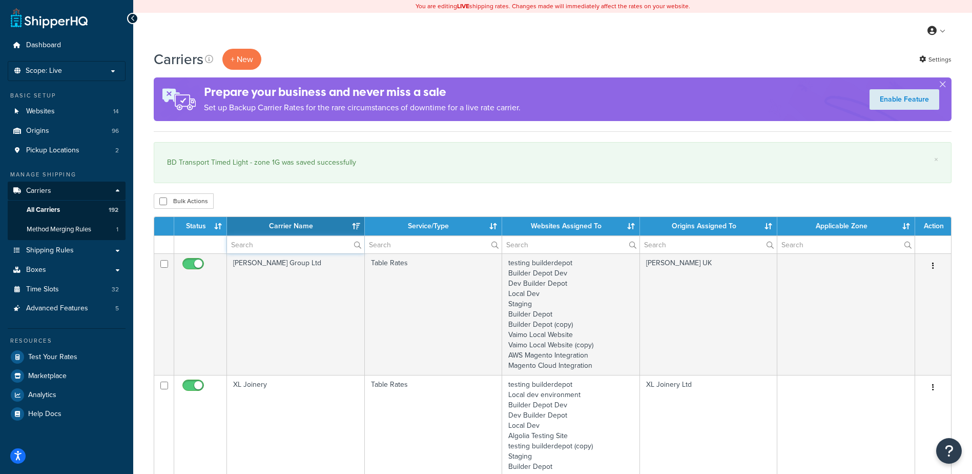
click at [253, 241] on input "text" at bounding box center [295, 244] width 137 height 17
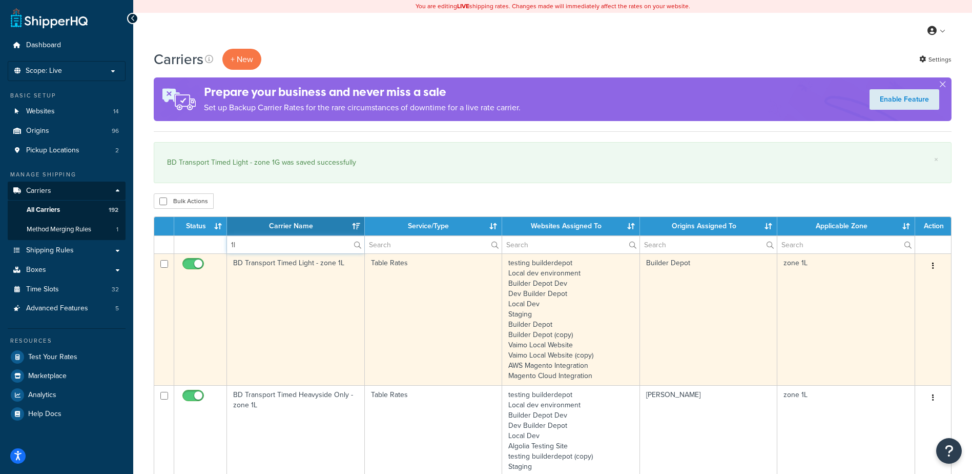
type input "1l"
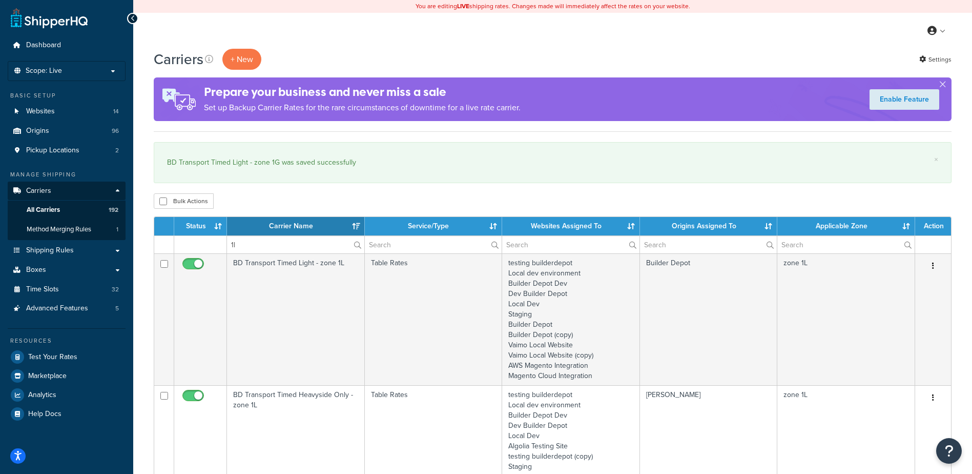
click at [323, 313] on td "BD Transport Timed Light - zone 1L" at bounding box center [296, 319] width 138 height 132
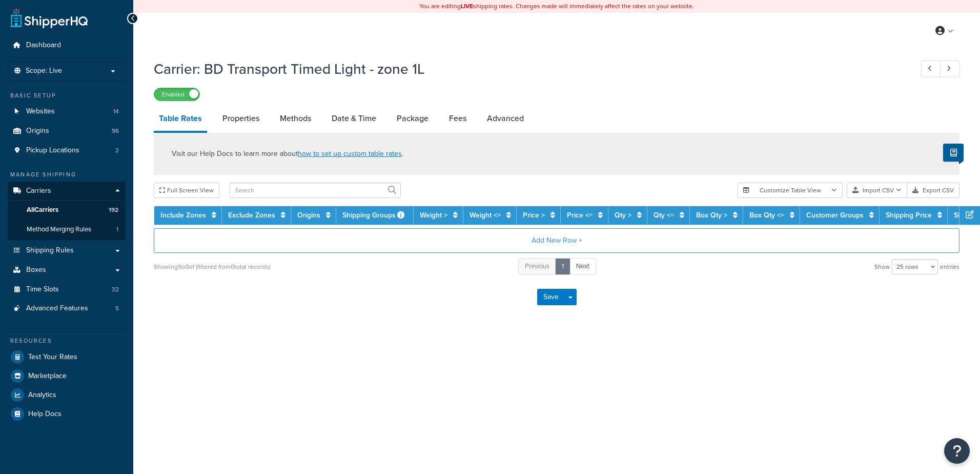
select select "25"
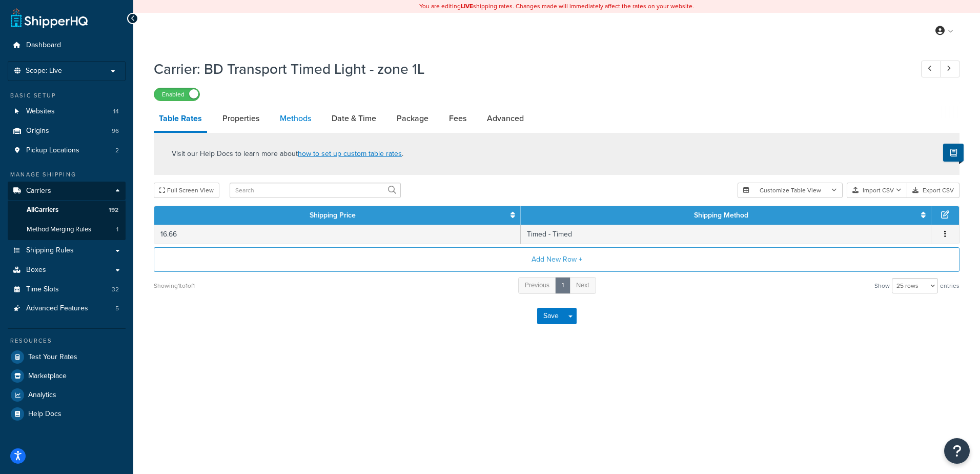
click at [301, 119] on link "Methods" at bounding box center [296, 118] width 42 height 25
select select "25"
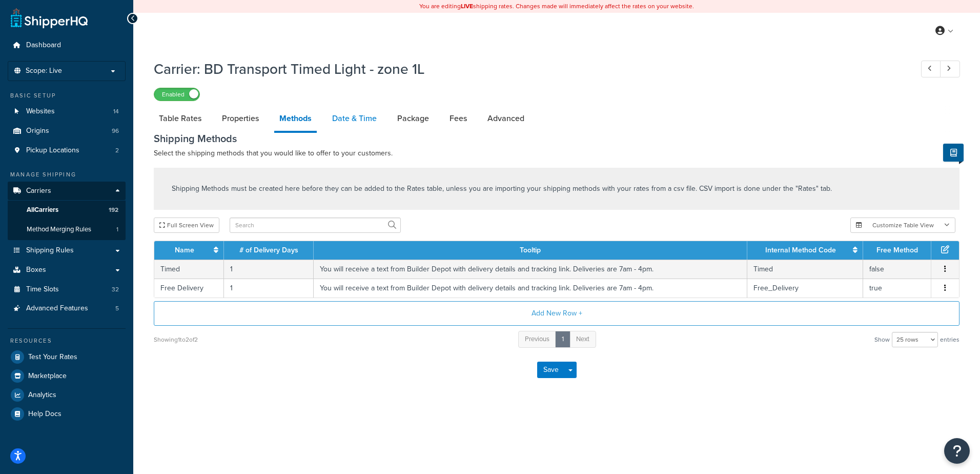
click at [359, 120] on link "Date & Time" at bounding box center [354, 118] width 55 height 25
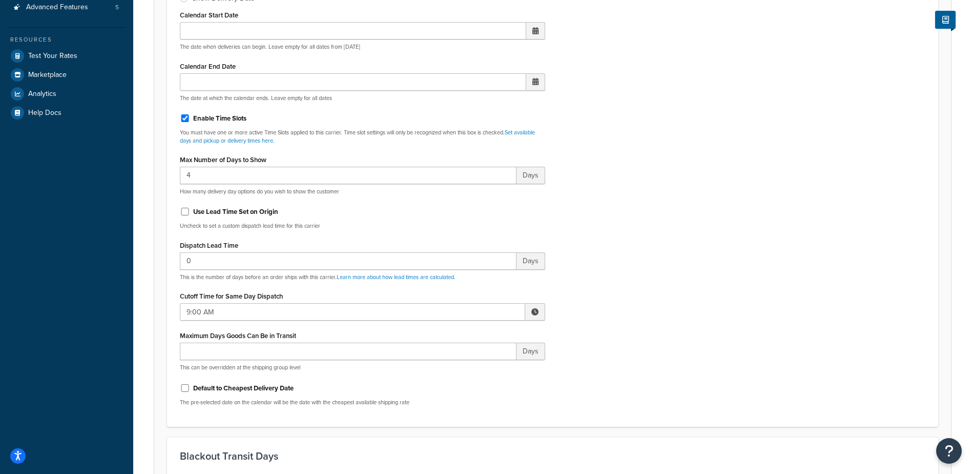
scroll to position [307, 0]
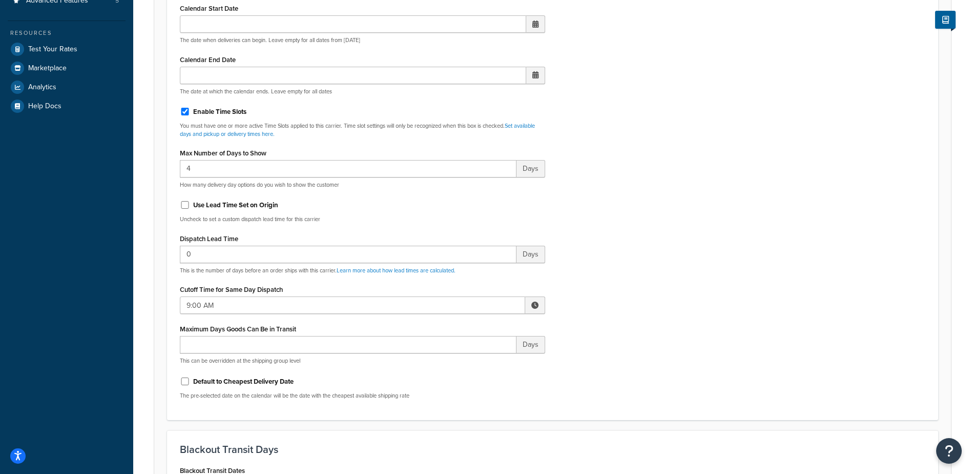
click at [534, 305] on span at bounding box center [534, 304] width 7 height 7
click at [458, 325] on span "▲" at bounding box center [459, 327] width 20 height 20
type input "10:00 AM"
click at [654, 304] on div "Include Delivery Date Information: No, just show shipping rates Show Calendar S…" at bounding box center [552, 166] width 761 height 482
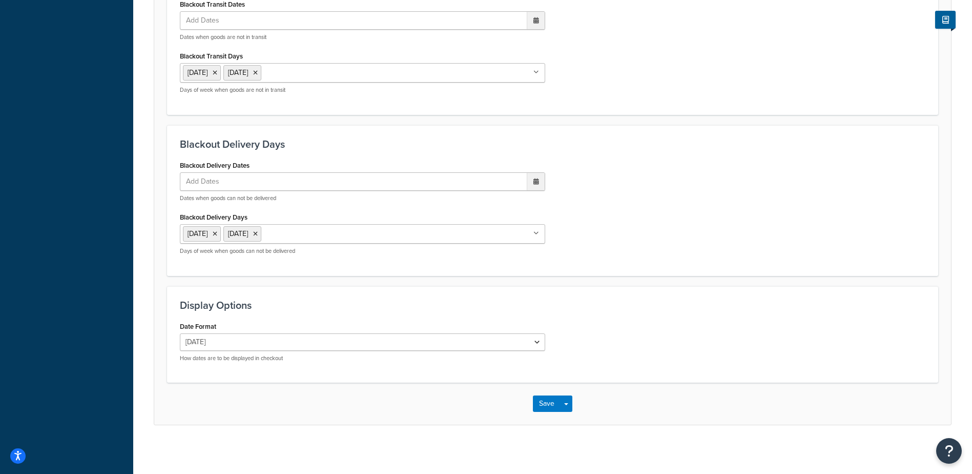
scroll to position [776, 0]
click at [547, 398] on button "Save" at bounding box center [547, 401] width 28 height 16
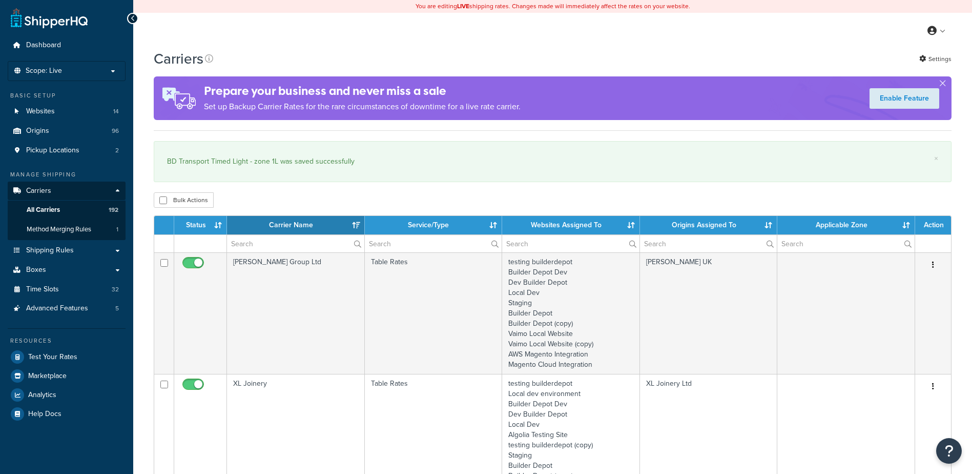
select select "15"
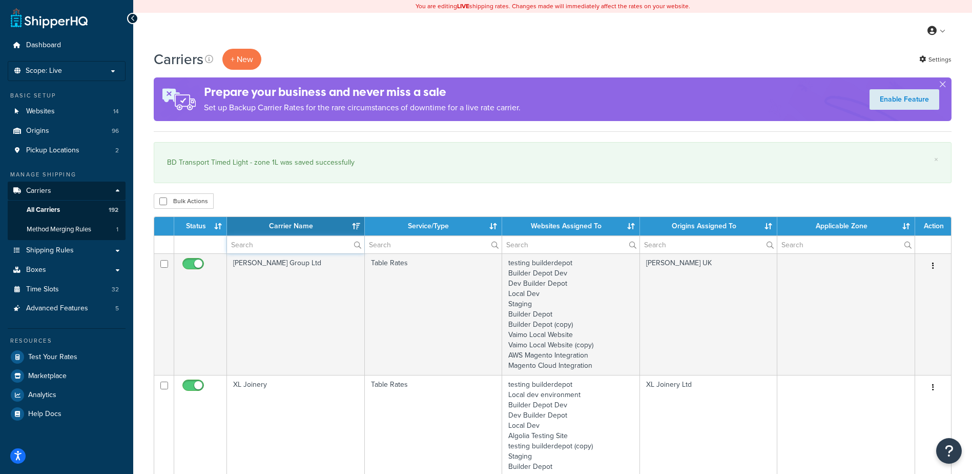
click at [273, 243] on input "text" at bounding box center [295, 244] width 137 height 17
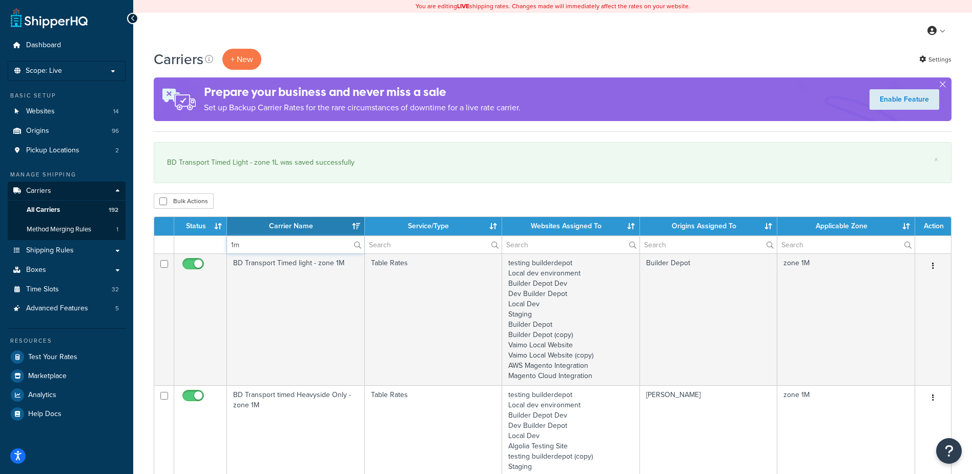
type input "1m"
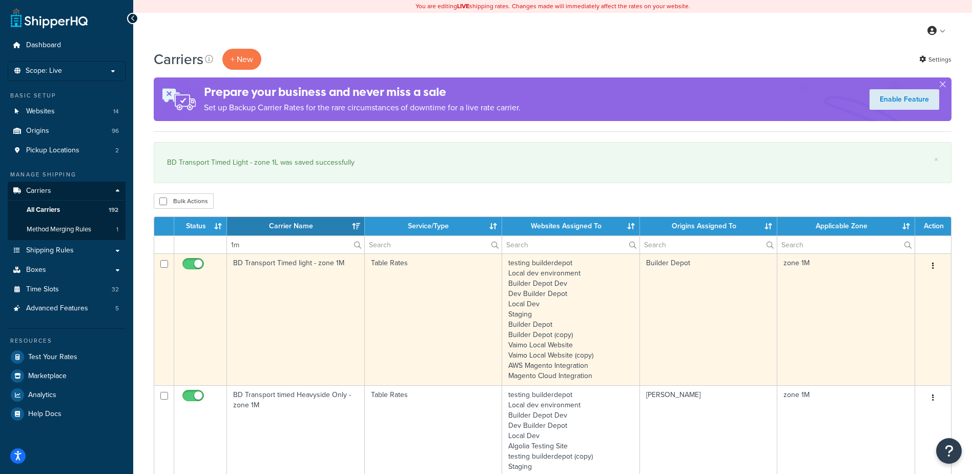
click at [338, 312] on td "BD Transport Timed light - zone 1M" at bounding box center [296, 319] width 138 height 132
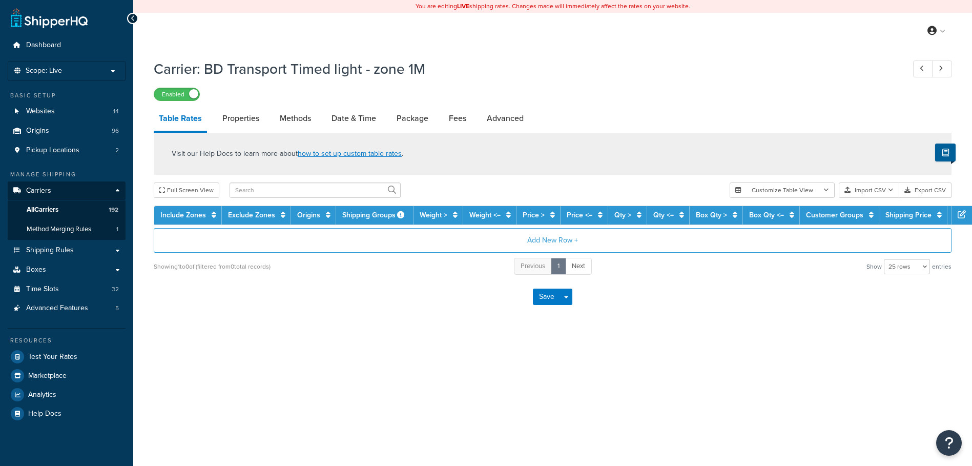
select select "25"
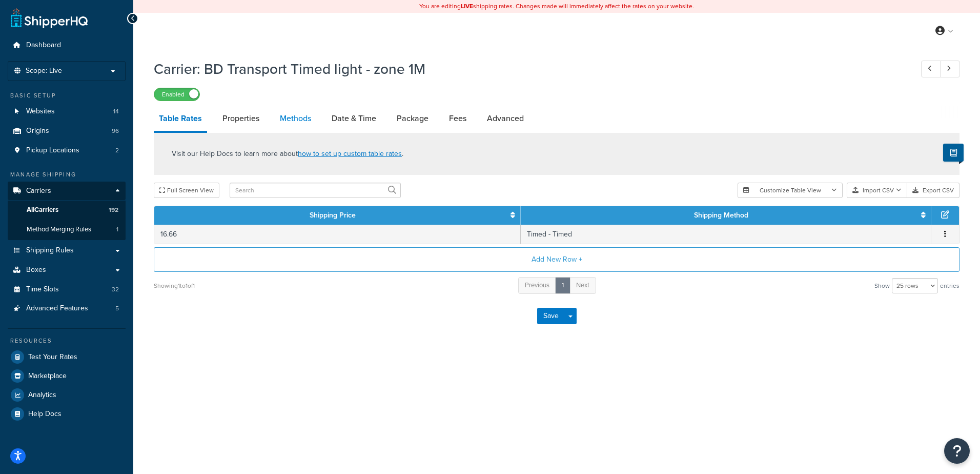
click at [293, 111] on link "Methods" at bounding box center [296, 118] width 42 height 25
select select "25"
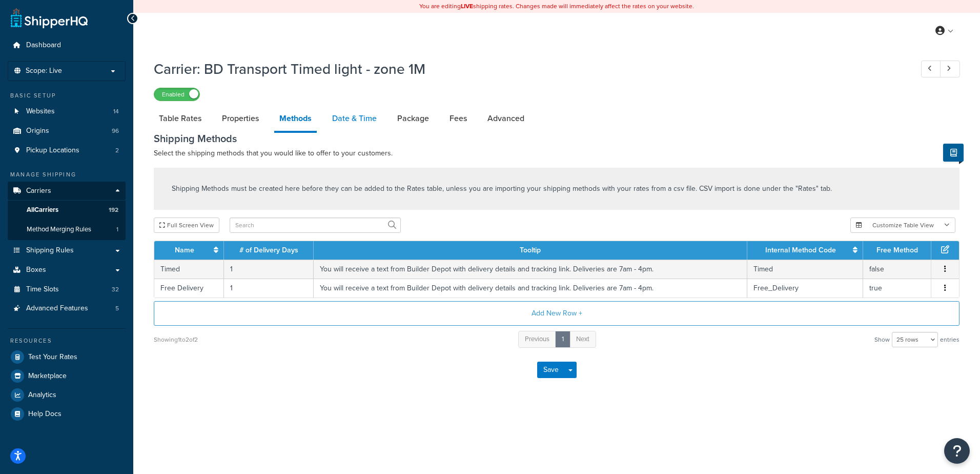
click at [372, 121] on link "Date & Time" at bounding box center [354, 118] width 55 height 25
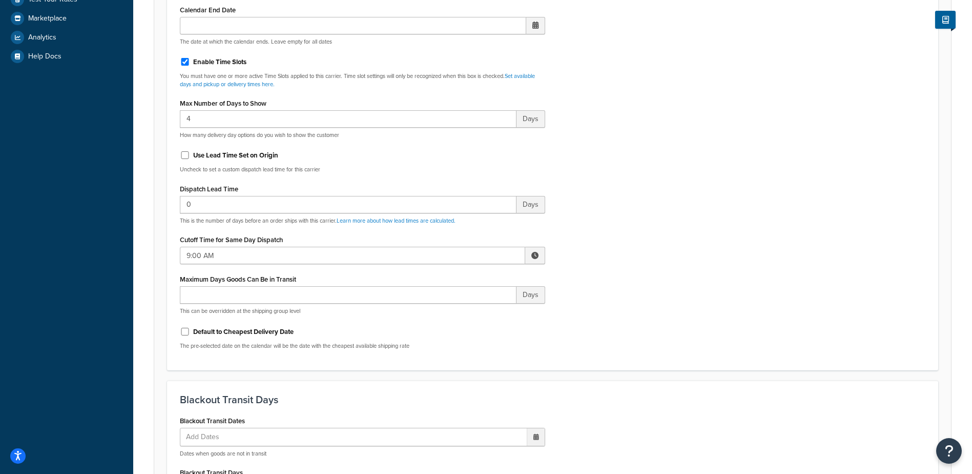
scroll to position [359, 0]
click at [537, 251] on span at bounding box center [534, 253] width 7 height 7
click at [461, 274] on span "▲" at bounding box center [459, 276] width 20 height 20
type input "10:00 AM"
click at [647, 273] on div "Include Delivery Date Information: No, just show shipping rates Show Calendar S…" at bounding box center [552, 114] width 761 height 482
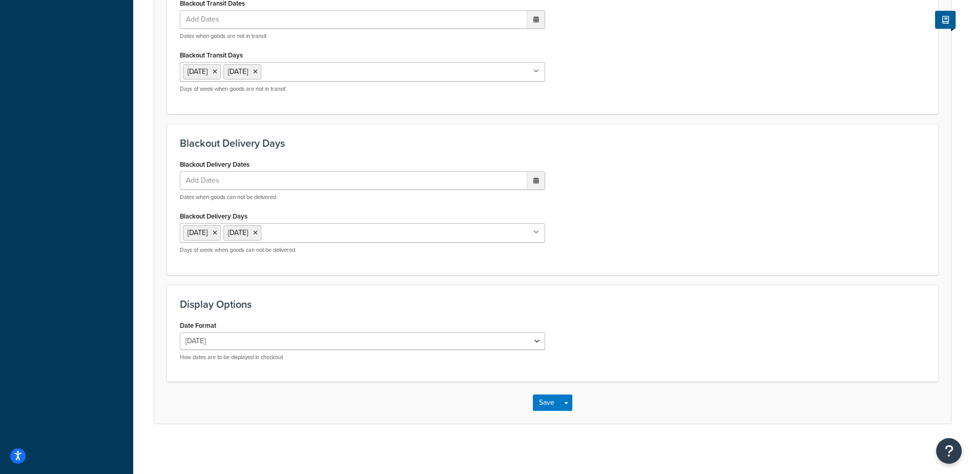
scroll to position [776, 0]
click at [543, 396] on button "Save" at bounding box center [547, 401] width 28 height 16
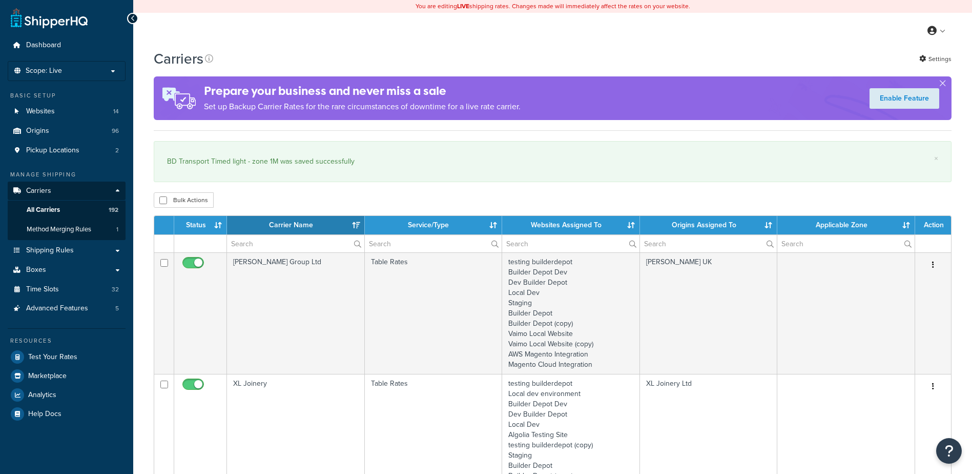
select select "15"
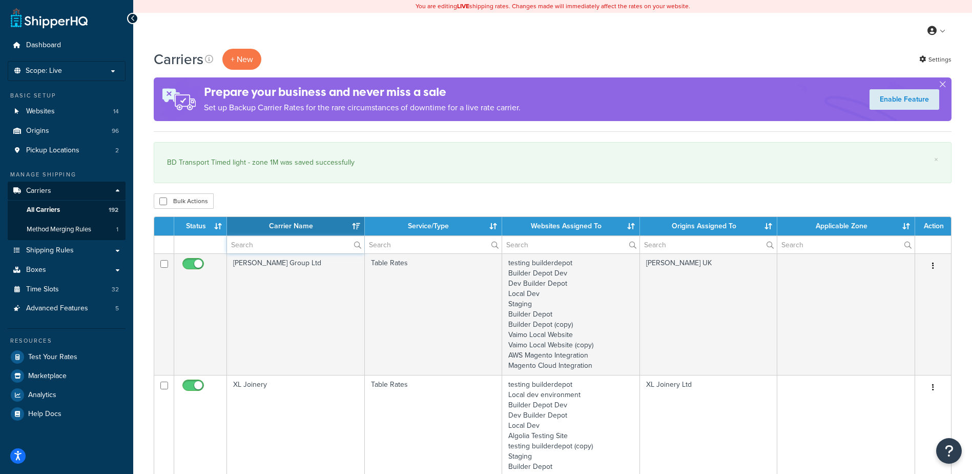
click at [264, 244] on input "text" at bounding box center [295, 244] width 137 height 17
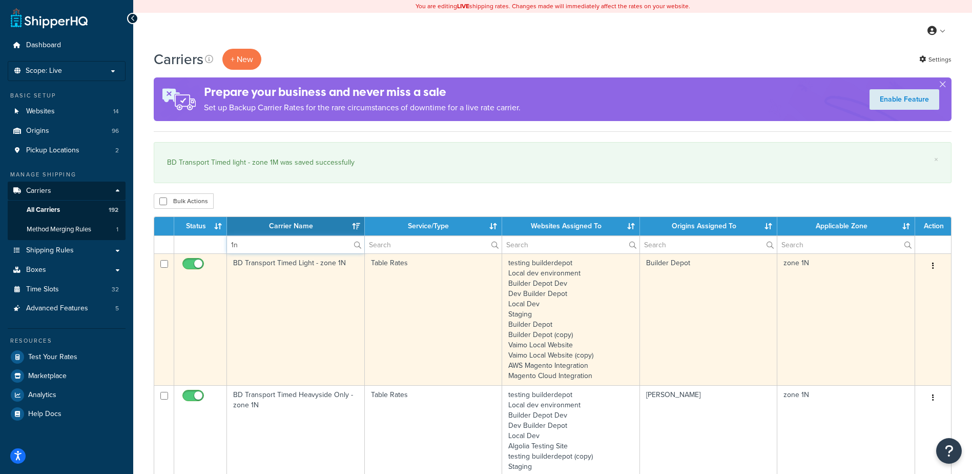
type input "1n"
click at [300, 301] on td "BD Transport Timed Light - zone 1N" at bounding box center [296, 319] width 138 height 132
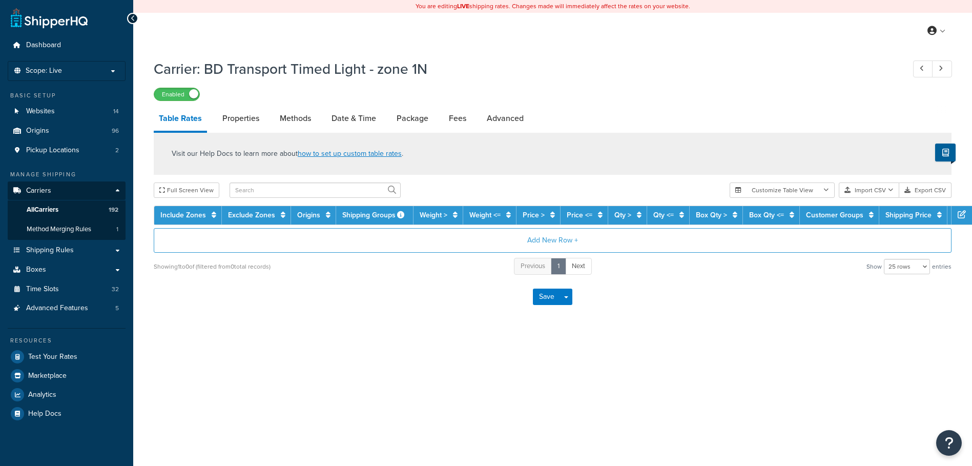
select select "25"
click at [296, 112] on link "Methods" at bounding box center [296, 118] width 42 height 25
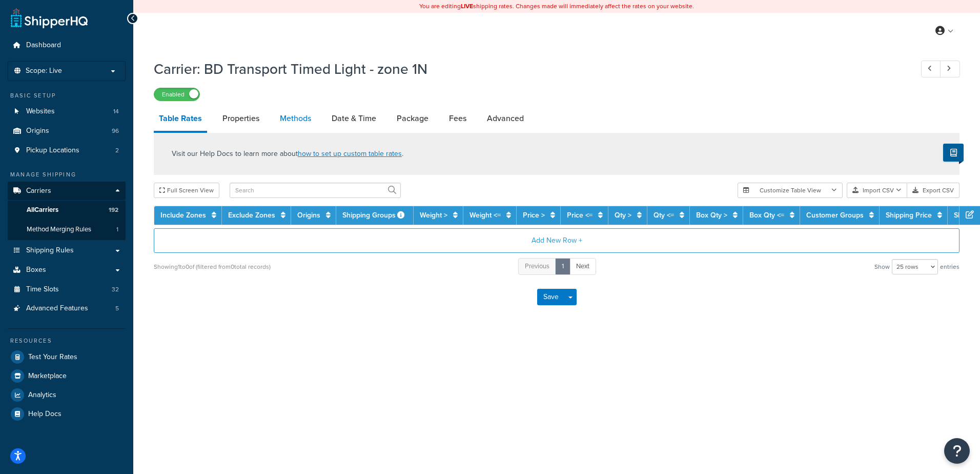
select select "25"
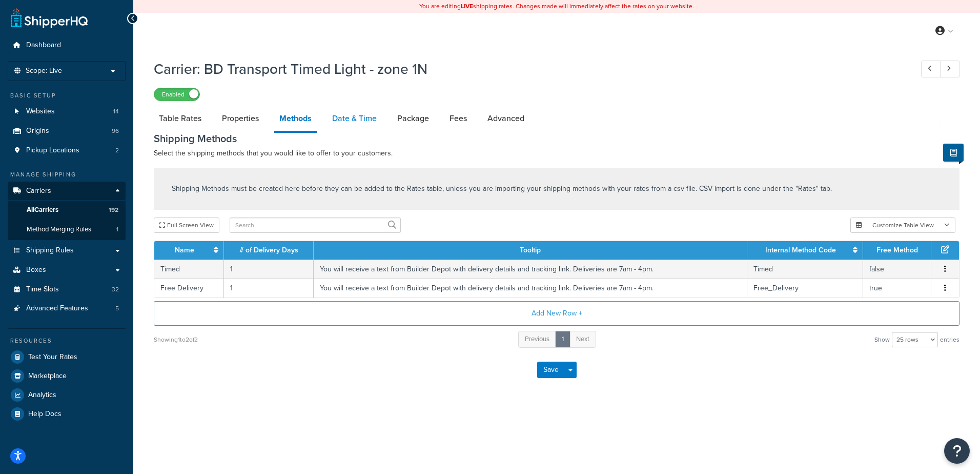
click at [359, 114] on link "Date & Time" at bounding box center [354, 118] width 55 height 25
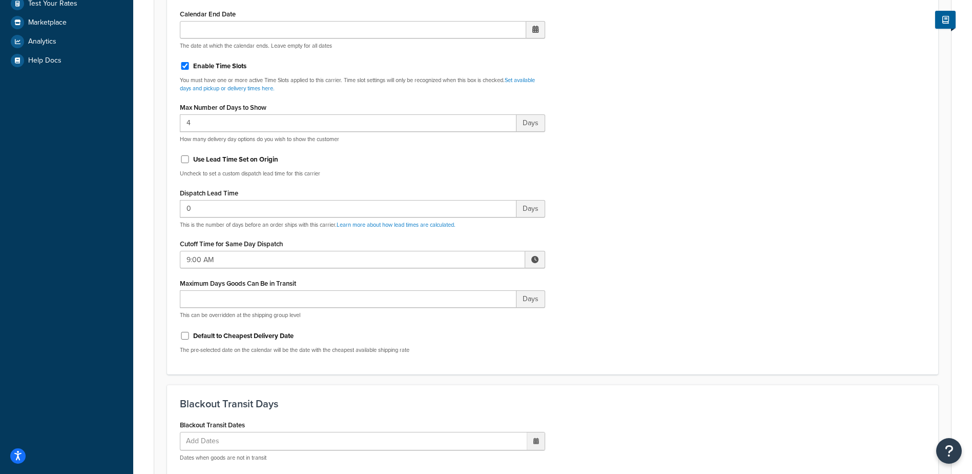
scroll to position [359, 0]
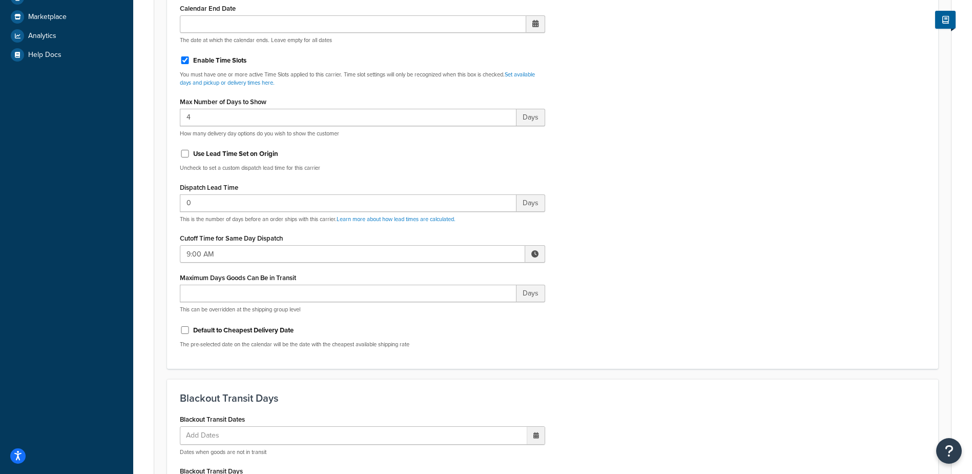
click at [535, 252] on span at bounding box center [534, 253] width 7 height 7
click at [462, 279] on span "▲" at bounding box center [459, 276] width 20 height 20
type input "10:00 AM"
click at [610, 254] on div "Include Delivery Date Information: No, just show shipping rates Show Calendar S…" at bounding box center [552, 114] width 761 height 482
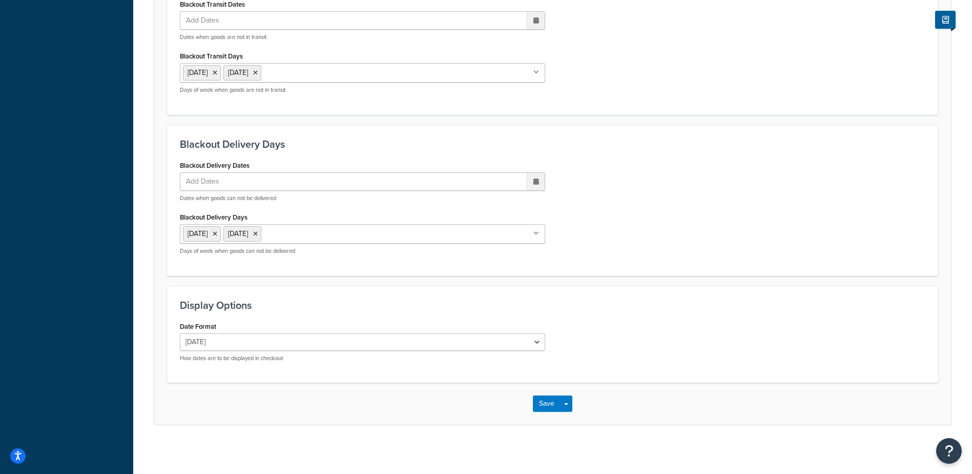
scroll to position [776, 0]
click at [550, 398] on button "Save" at bounding box center [547, 401] width 28 height 16
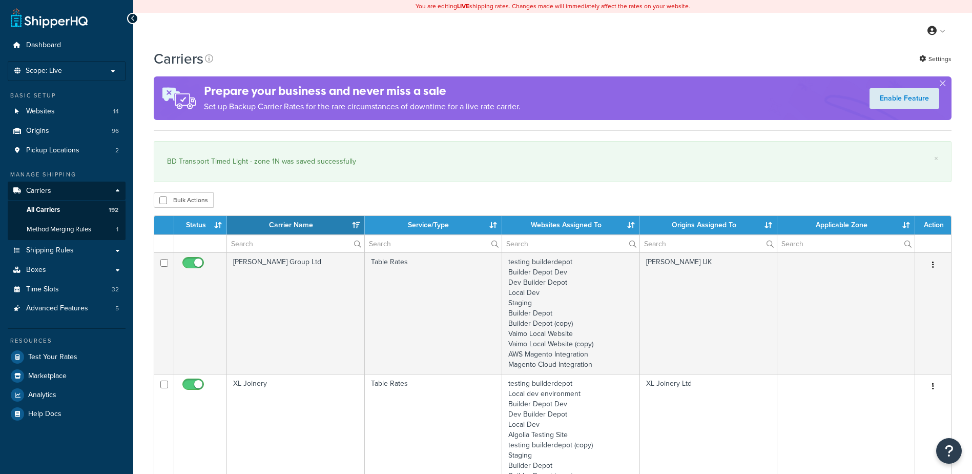
select select "15"
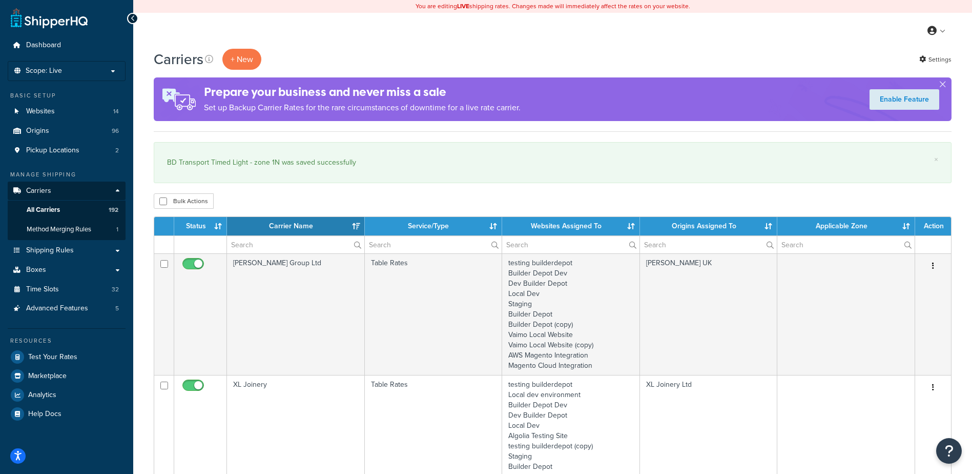
click at [223, 25] on div "My Profile Billing Global Settings Contact Us Logout" at bounding box center [552, 31] width 839 height 36
